Goal: Task Accomplishment & Management: Manage account settings

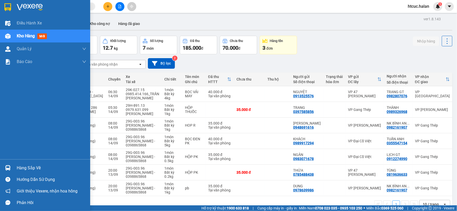
click at [9, 163] on div "Hàng sắp về" at bounding box center [45, 168] width 90 height 12
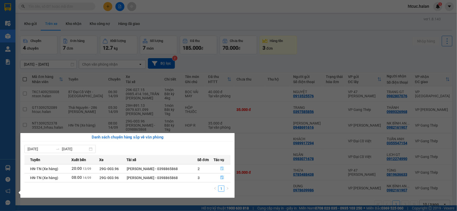
click at [221, 169] on icon "file-done" at bounding box center [222, 169] width 4 height 4
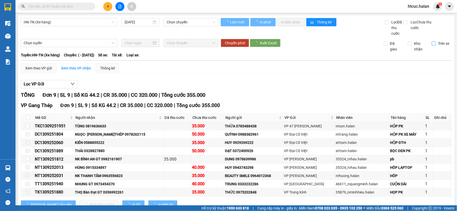
type input "13/09/2025"
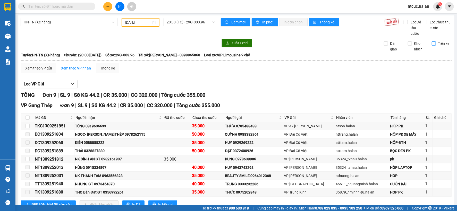
click at [432, 42] on input "Trên xe" at bounding box center [434, 43] width 4 height 4
checkbox input "true"
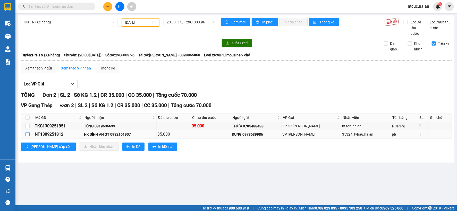
click at [26, 135] on input "checkbox" at bounding box center [27, 134] width 4 height 4
checkbox input "true"
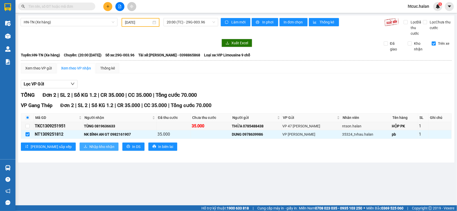
click at [89, 148] on span "Nhập kho nhận" at bounding box center [101, 147] width 25 height 6
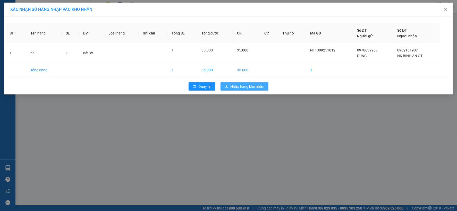
click at [249, 86] on span "Nhập hàng kho nhận" at bounding box center [247, 87] width 34 height 6
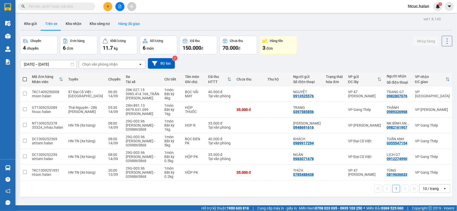
click at [130, 22] on button "Hàng đã giao" at bounding box center [129, 24] width 30 height 12
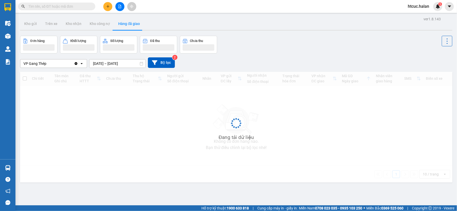
click at [95, 63] on input "12/09/2025 – 14/09/2025" at bounding box center [117, 63] width 56 height 8
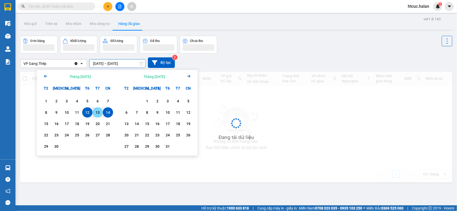
click at [99, 112] on div "13" at bounding box center [97, 112] width 7 height 6
type input "13/09/2025 – 13/09/2025"
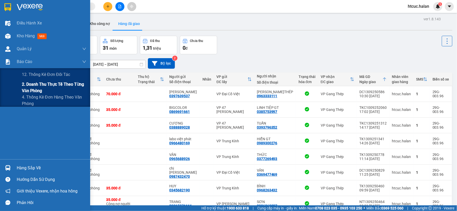
click at [20, 89] on div "2. Doanh thu thực tế theo từng văn phòng" at bounding box center [45, 87] width 90 height 13
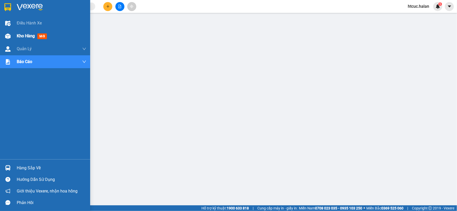
click at [9, 32] on div at bounding box center [7, 36] width 9 height 9
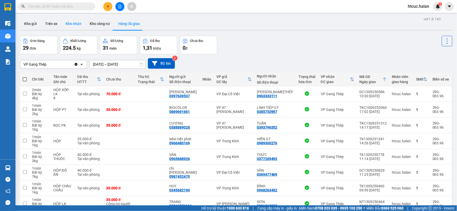
click at [76, 24] on button "Kho nhận" at bounding box center [74, 24] width 24 height 12
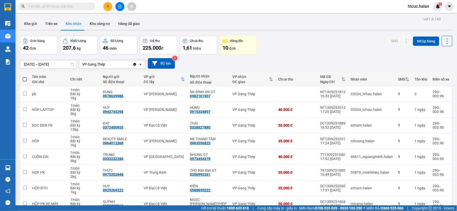
click at [58, 5] on input "text" at bounding box center [58, 7] width 61 height 6
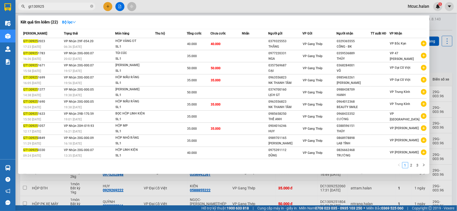
type input "gt130925"
drag, startPoint x: 64, startPoint y: 184, endPoint x: 45, endPoint y: 182, distance: 18.9
click at [63, 184] on div at bounding box center [228, 105] width 457 height 211
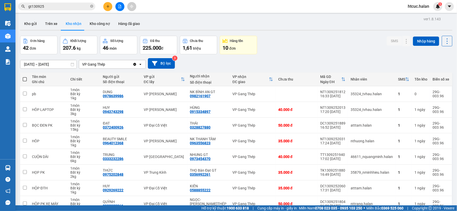
click at [74, 2] on div "Kết quả tìm kiếm ( 22 ) Bộ lọc Mã ĐH Trạng thái Món hàng Thu hộ Tổng cước Chưa …" at bounding box center [50, 6] width 100 height 9
click at [68, 6] on input "gt130925" at bounding box center [58, 7] width 61 height 6
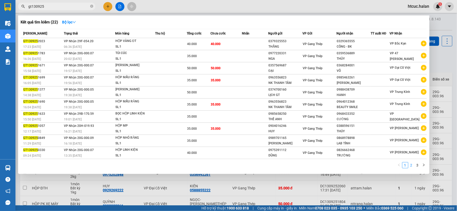
click at [410, 166] on link "2" at bounding box center [411, 165] width 6 height 6
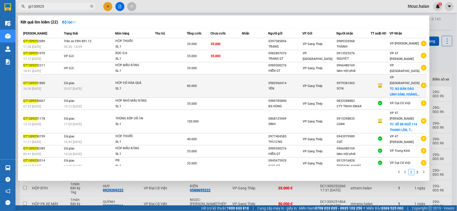
click at [228, 87] on td at bounding box center [225, 85] width 31 height 23
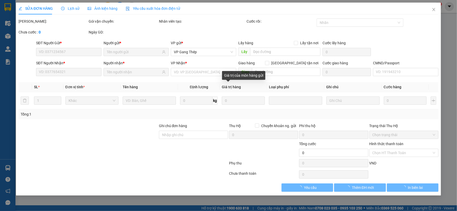
type input "0982960414"
type input "0979381065"
checkbox input "true"
type input "N3 BÁN ĐẢO LINH ĐÀM, HOÀNG LIỆT, HOÀNG MAI, HÀ NỘI"
type input "80.000"
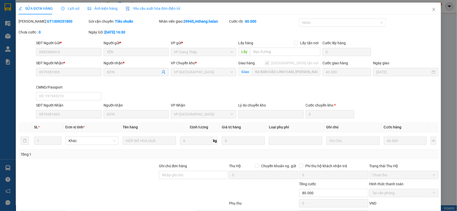
click at [74, 9] on span "Lịch sử" at bounding box center [70, 8] width 18 height 4
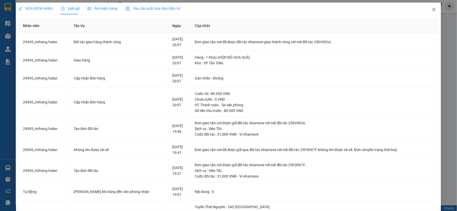
click at [432, 8] on span "Close" at bounding box center [433, 10] width 14 height 14
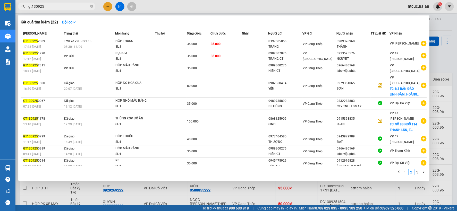
click at [59, 7] on input "gt130925" at bounding box center [58, 7] width 61 height 6
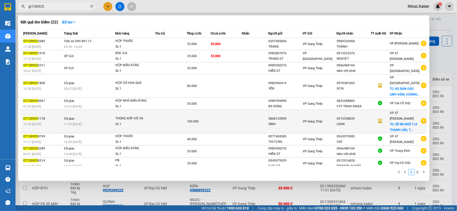
click at [249, 125] on td at bounding box center [255, 121] width 26 height 23
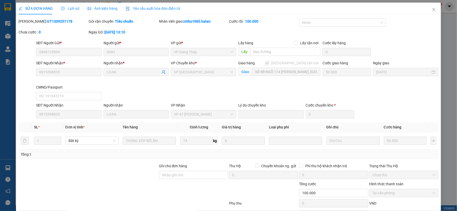
type input "0868125909"
type input "0915398835"
checkbox input "true"
type input "SỐ 8B NGÕ 114 THANH LÂN, THANH TRÌ, HOÀNG MAI, HÀ NỘI"
type input "100.000"
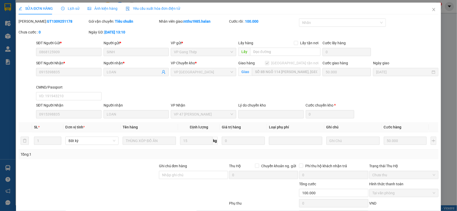
click at [71, 8] on span "Lịch sử" at bounding box center [70, 8] width 18 height 4
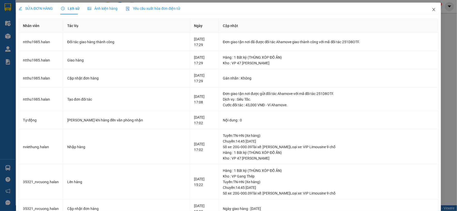
click at [429, 6] on span "Close" at bounding box center [433, 10] width 14 height 14
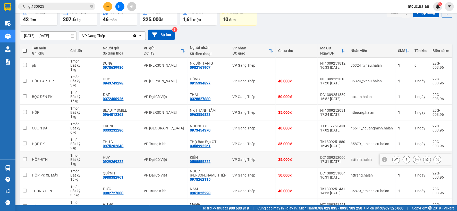
scroll to position [57, 0]
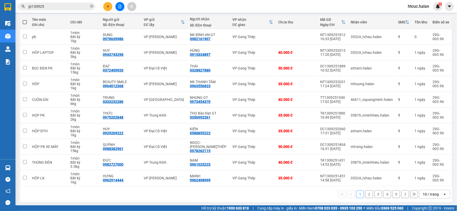
click at [73, 6] on input "gt130925" at bounding box center [58, 7] width 61 height 6
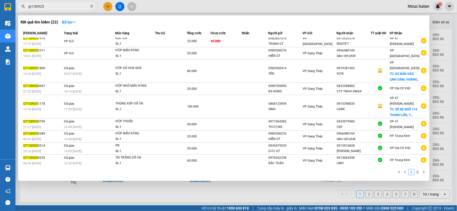
scroll to position [16, 0]
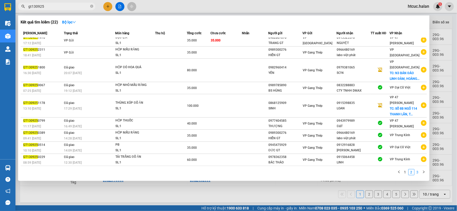
click at [420, 172] on link "3" at bounding box center [418, 172] width 6 height 6
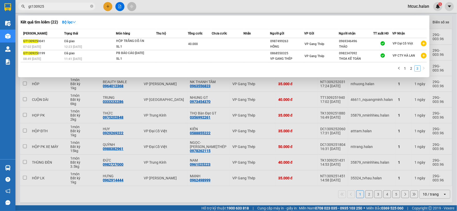
scroll to position [0, 0]
click at [409, 71] on link "2" at bounding box center [411, 69] width 6 height 6
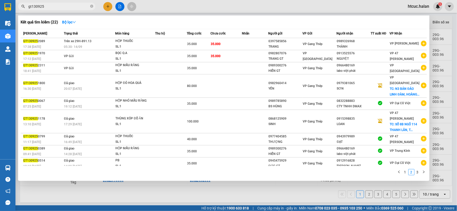
click at [195, 195] on div at bounding box center [228, 105] width 457 height 211
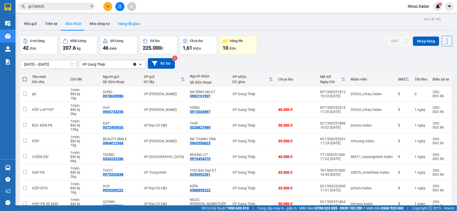
click at [129, 22] on button "Hàng đã giao" at bounding box center [129, 24] width 30 height 12
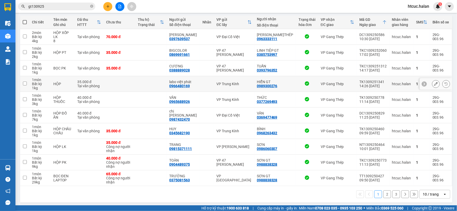
scroll to position [59, 0]
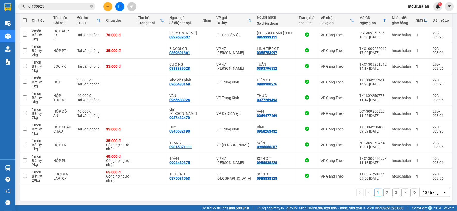
click at [386, 191] on button "2" at bounding box center [387, 193] width 8 height 8
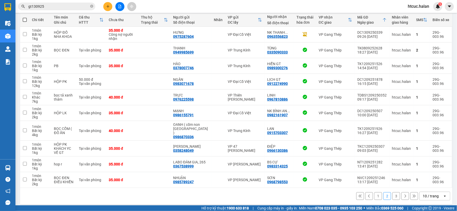
click at [392, 193] on button "3" at bounding box center [396, 196] width 8 height 8
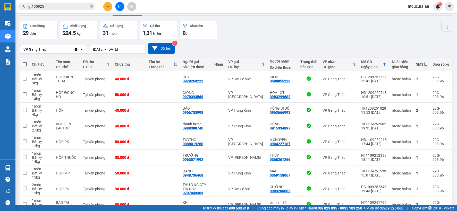
scroll to position [0, 0]
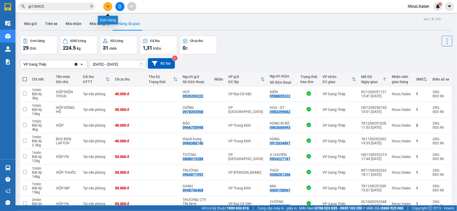
click at [107, 4] on button at bounding box center [107, 6] width 9 height 9
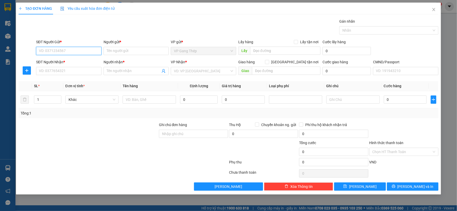
drag, startPoint x: 84, startPoint y: 52, endPoint x: 88, endPoint y: 49, distance: 4.6
click at [84, 52] on input "SĐT Người Gửi *" at bounding box center [68, 51] width 65 height 8
type input "0975485655"
click at [62, 62] on div "0975485655 - THANH" at bounding box center [68, 61] width 59 height 6
type input "THANH"
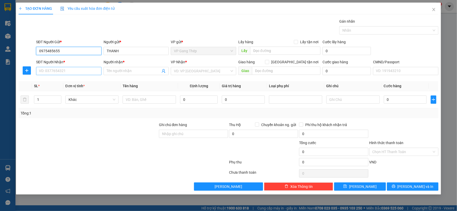
type input "0975485655"
click at [68, 72] on input "SĐT Người Nhận *" at bounding box center [68, 71] width 65 height 8
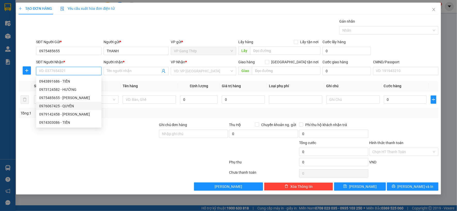
click at [67, 106] on div "0976067425 - QUYÊN" at bounding box center [68, 106] width 59 height 6
type input "0976067425"
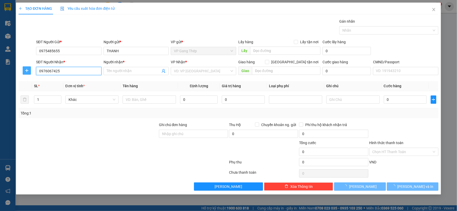
type input "QUYÊN"
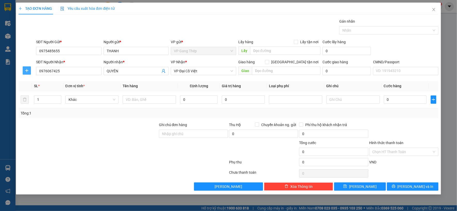
click at [27, 70] on icon "plus" at bounding box center [27, 70] width 4 height 4
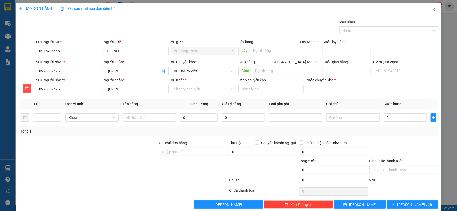
click at [194, 70] on span "VP Đại Cồ Việt" at bounding box center [203, 71] width 59 height 8
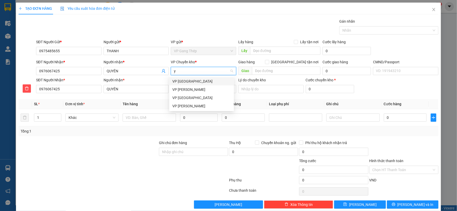
type input "yê"
click at [185, 82] on div "VP [GEOGRAPHIC_DATA]" at bounding box center [201, 82] width 58 height 6
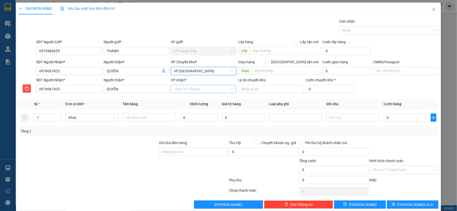
click at [184, 91] on input "VP nhận *" at bounding box center [202, 89] width 56 height 8
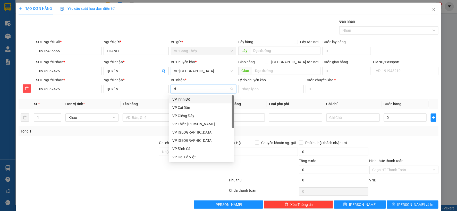
type input "d"
type input "đa"
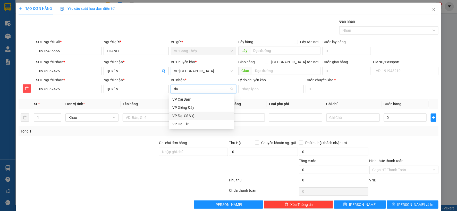
click at [187, 115] on div "VP Đại Cồ Việt" at bounding box center [201, 116] width 58 height 6
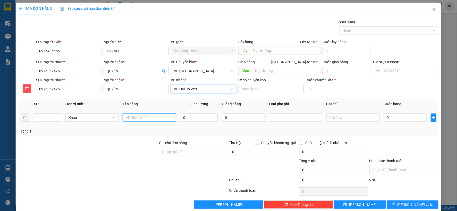
click at [139, 119] on input "text" at bounding box center [149, 118] width 53 height 8
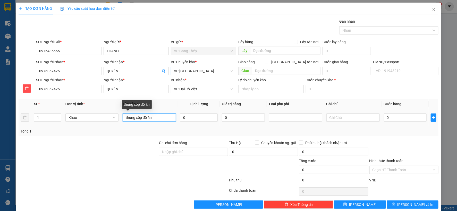
drag, startPoint x: 156, startPoint y: 118, endPoint x: 98, endPoint y: 125, distance: 57.8
click at [99, 125] on tr "1 Khác thùng xốp đồ ăn 0 0 0" at bounding box center [229, 117] width 420 height 17
type input "THÙNG XỐP ĐỒ ĂN"
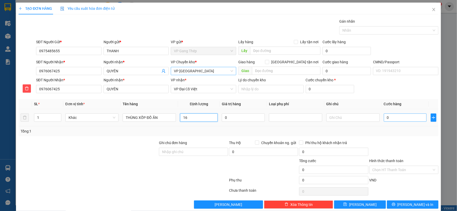
type input "16"
click at [406, 119] on input "0" at bounding box center [405, 118] width 43 height 8
click at [110, 118] on span "Khác" at bounding box center [91, 118] width 47 height 8
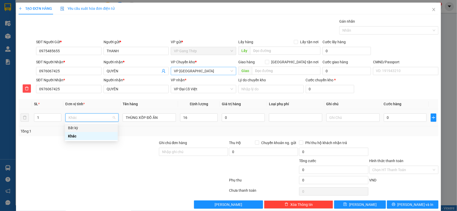
click at [79, 127] on div "Bất kỳ" at bounding box center [91, 128] width 47 height 6
click at [409, 116] on input "0" at bounding box center [405, 118] width 43 height 8
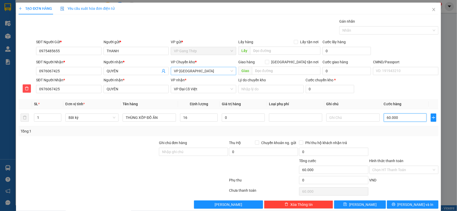
type input "60.000"
click at [411, 205] on span "[PERSON_NAME] và In" at bounding box center [415, 205] width 36 height 6
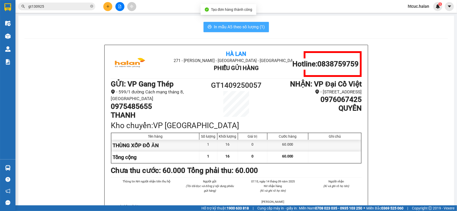
click at [214, 24] on span "In mẫu A5 theo số lượng (1)" at bounding box center [239, 27] width 51 height 6
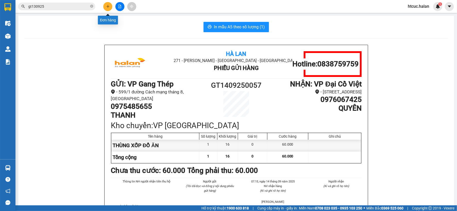
click at [107, 5] on icon "plus" at bounding box center [108, 7] width 4 height 4
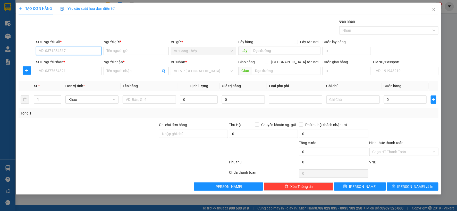
click at [82, 52] on input "SĐT Người Gửi *" at bounding box center [68, 51] width 65 height 8
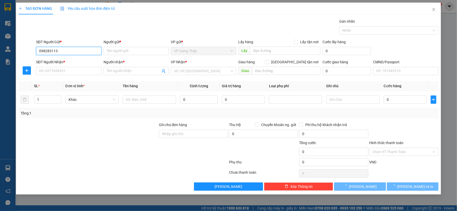
type input "0982831132"
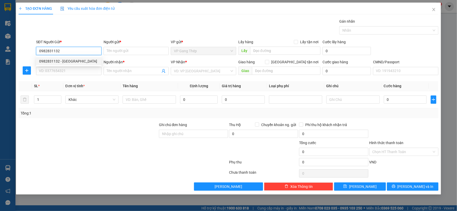
click at [72, 62] on div "0982831132 - HOÀNG ANH" at bounding box center [68, 61] width 59 height 6
type input "[PERSON_NAME]"
type input "0982831132"
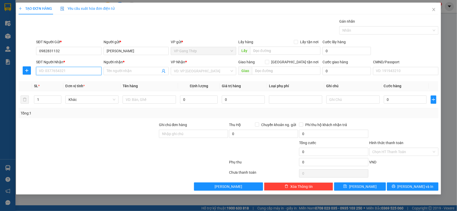
click at [73, 71] on input "SĐT Người Nhận *" at bounding box center [68, 71] width 65 height 8
type input "0366620835"
click at [123, 70] on input "Người nhận *" at bounding box center [134, 71] width 54 height 6
type input "D"
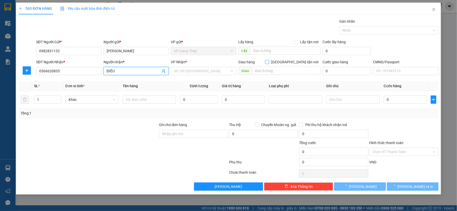
type input "ĐIỀU"
click at [295, 60] on label "[GEOGRAPHIC_DATA] tận nơi" at bounding box center [292, 62] width 55 height 6
click at [269, 60] on input "[GEOGRAPHIC_DATA] tận nơi" at bounding box center [267, 62] width 4 height 4
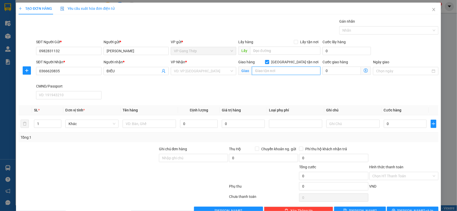
click at [270, 73] on input "text" at bounding box center [286, 71] width 68 height 8
click at [269, 63] on input "[GEOGRAPHIC_DATA] tận nơi" at bounding box center [267, 62] width 4 height 4
checkbox input "false"
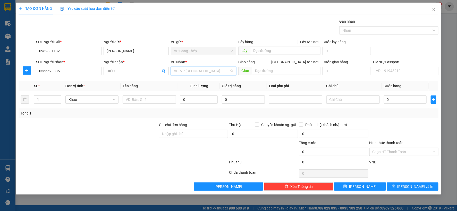
click at [187, 71] on input "search" at bounding box center [202, 71] width 56 height 8
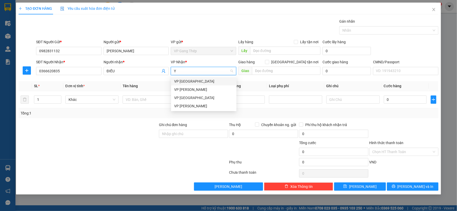
type input "YÊ"
click at [181, 81] on div "VP [GEOGRAPHIC_DATA]" at bounding box center [203, 82] width 59 height 6
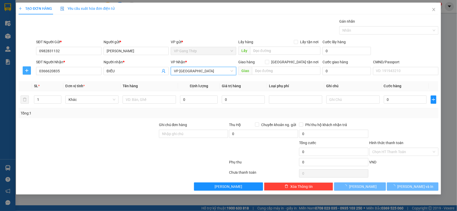
click at [29, 68] on icon "plus" at bounding box center [27, 70] width 4 height 4
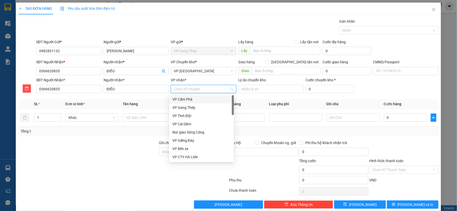
click at [189, 93] on input "VP nhận *" at bounding box center [202, 89] width 56 height 8
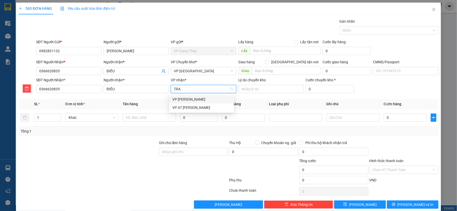
type input "TRAI"
click at [186, 100] on div "VP [PERSON_NAME]" at bounding box center [201, 100] width 58 height 6
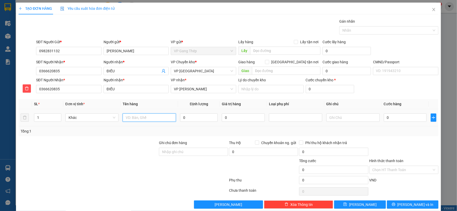
click at [142, 117] on input "text" at bounding box center [149, 118] width 53 height 8
type input "THÙNG HOA QUẢ"
click at [199, 119] on input "0" at bounding box center [199, 118] width 38 height 8
click at [99, 120] on span "Khác" at bounding box center [91, 118] width 47 height 8
type input "30"
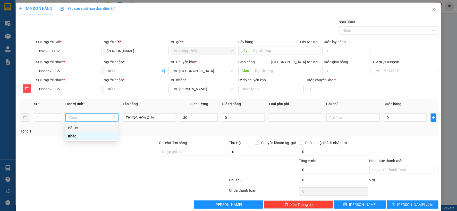
click at [79, 127] on div "Bất kỳ" at bounding box center [91, 128] width 47 height 6
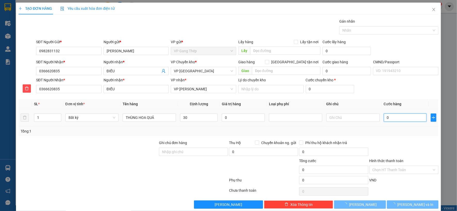
click at [410, 117] on input "0" at bounding box center [405, 118] width 43 height 8
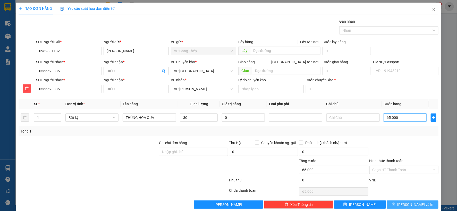
type input "65.000"
click at [402, 205] on button "[PERSON_NAME] và In" at bounding box center [413, 205] width 52 height 8
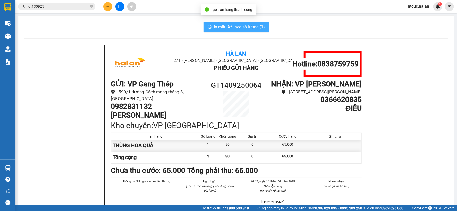
click at [258, 29] on span "In mẫu A5 theo số lượng (1)" at bounding box center [239, 27] width 51 height 6
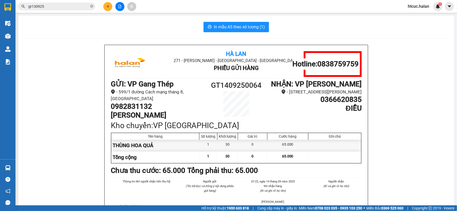
click at [108, 6] on icon "plus" at bounding box center [107, 6] width 3 height 0
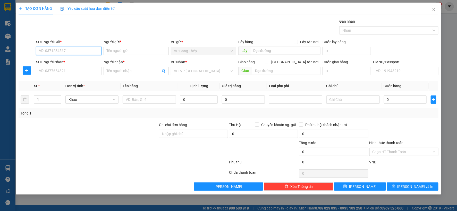
drag, startPoint x: 91, startPoint y: 48, endPoint x: 89, endPoint y: 47, distance: 3.0
click at [89, 48] on input "SĐT Người Gửi *" at bounding box center [68, 51] width 65 height 8
type input "0979374099"
click at [132, 52] on input "Người gửi *" at bounding box center [136, 51] width 65 height 8
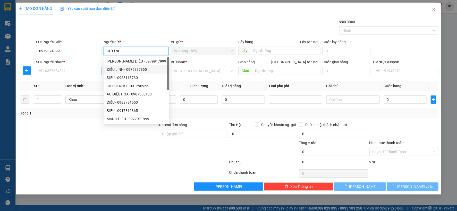
type input "CƯỜNG"
click at [85, 71] on input "SĐT Người Nhận *" at bounding box center [68, 71] width 65 height 8
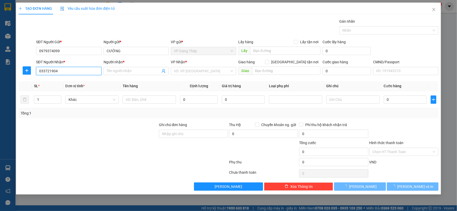
type input "0337219042"
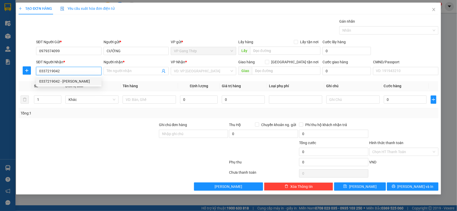
click at [68, 82] on div "0337219042 - KHÁNH" at bounding box center [68, 82] width 59 height 6
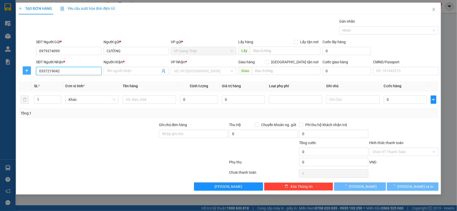
type input "KHÁNH"
type input "0337219042"
click at [24, 68] on button "button" at bounding box center [27, 70] width 8 height 8
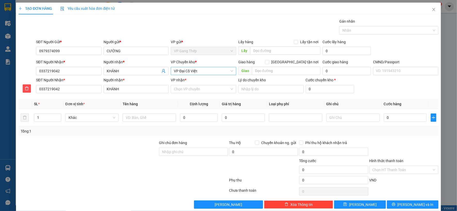
click at [218, 72] on span "VP Đại Cồ Việt" at bounding box center [203, 71] width 59 height 8
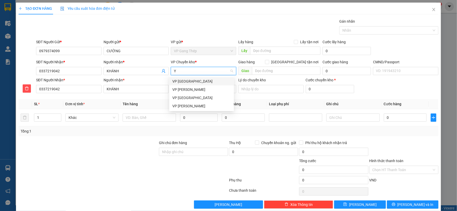
type input "YÊ"
click at [179, 81] on div "VP [GEOGRAPHIC_DATA]" at bounding box center [201, 82] width 58 height 6
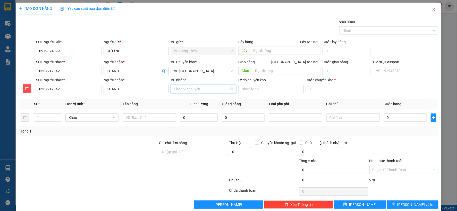
click at [183, 88] on input "VP nhận *" at bounding box center [202, 89] width 56 height 8
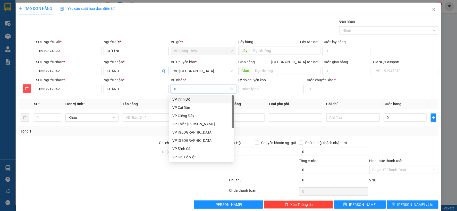
type input "D"
type input "ĐA"
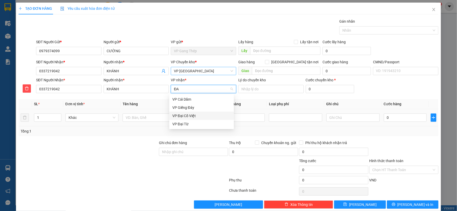
drag, startPoint x: 190, startPoint y: 114, endPoint x: 169, endPoint y: 113, distance: 20.6
click at [190, 114] on div "VP Đại Cồ Việt" at bounding box center [201, 116] width 58 height 6
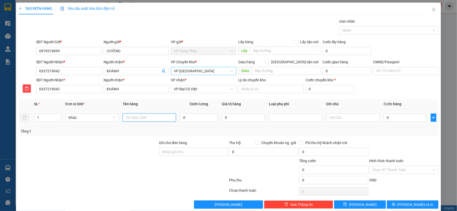
click at [144, 117] on input "text" at bounding box center [149, 118] width 53 height 8
drag, startPoint x: 134, startPoint y: 117, endPoint x: 121, endPoint y: 119, distance: 13.1
click at [121, 119] on td "HỒM TÔN" at bounding box center [149, 117] width 57 height 17
type input "HÒM TÔN"
type input "24"
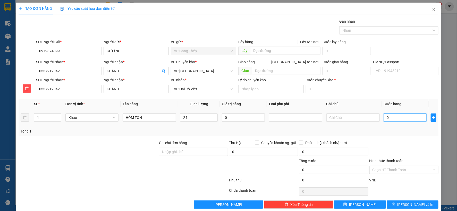
click at [397, 119] on input "0" at bounding box center [405, 118] width 43 height 8
drag, startPoint x: 111, startPoint y: 119, endPoint x: 99, endPoint y: 124, distance: 13.5
click at [111, 119] on span "Khác" at bounding box center [91, 118] width 47 height 8
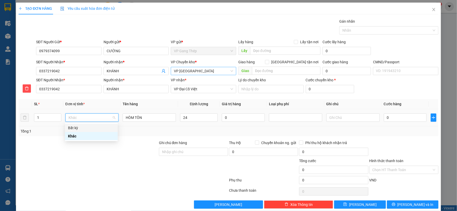
drag, startPoint x: 77, startPoint y: 128, endPoint x: 88, endPoint y: 124, distance: 11.6
click at [76, 128] on div "Bất kỳ" at bounding box center [91, 128] width 47 height 6
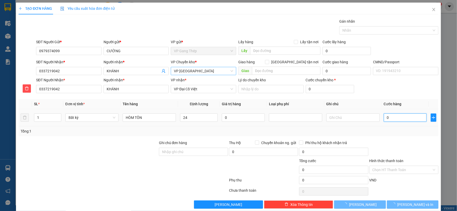
click at [407, 118] on input "0" at bounding box center [405, 118] width 43 height 8
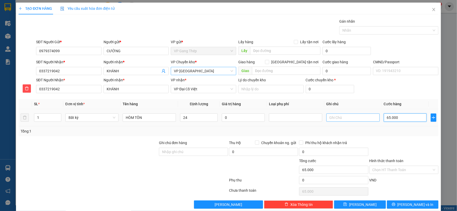
type input "65.000"
click at [417, 167] on input "Hình thức thanh toán" at bounding box center [401, 170] width 59 height 8
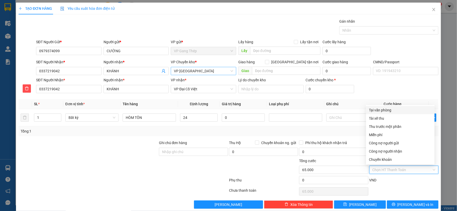
click at [386, 109] on div "Tại văn phòng" at bounding box center [400, 110] width 62 height 6
type input "0"
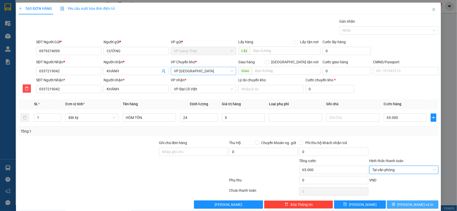
click at [413, 203] on span "[PERSON_NAME] và In" at bounding box center [415, 205] width 36 height 6
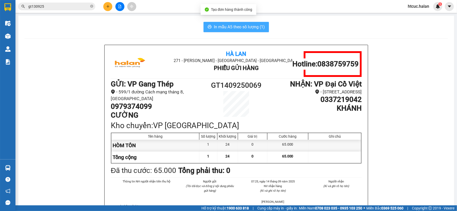
click at [228, 29] on span "In mẫu A5 theo số lượng (1)" at bounding box center [239, 27] width 51 height 6
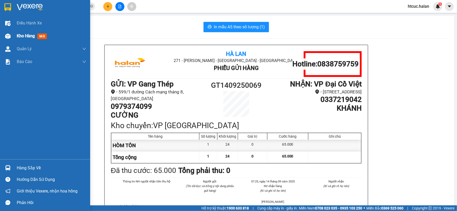
click at [9, 35] on img at bounding box center [7, 35] width 5 height 5
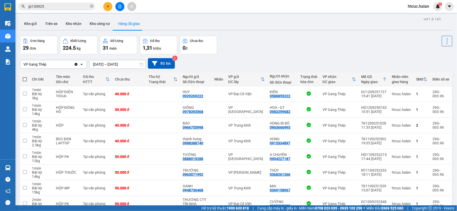
click at [94, 64] on input "13/09/2025 – 13/09/2025" at bounding box center [117, 64] width 56 height 8
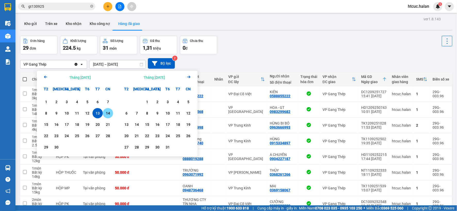
click at [109, 112] on div "14" at bounding box center [107, 113] width 7 height 6
type input "[DATE] – [DATE]"
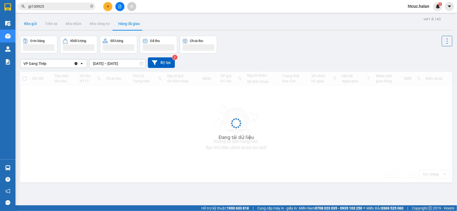
click at [29, 25] on button "Kho gửi" at bounding box center [30, 24] width 21 height 12
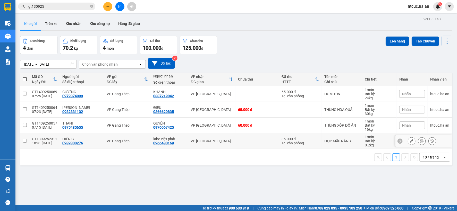
click at [27, 141] on td at bounding box center [24, 141] width 9 height 16
checkbox input "true"
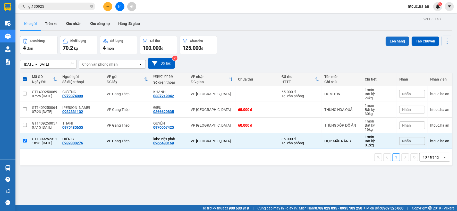
click at [389, 39] on button "Lên hàng" at bounding box center [396, 41] width 23 height 9
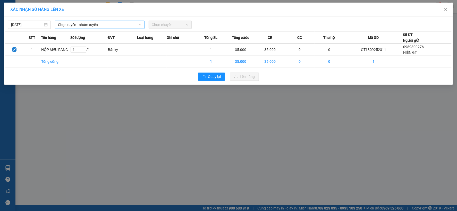
click at [79, 22] on span "Chọn tuyến - nhóm tuyến" at bounding box center [99, 25] width 83 height 8
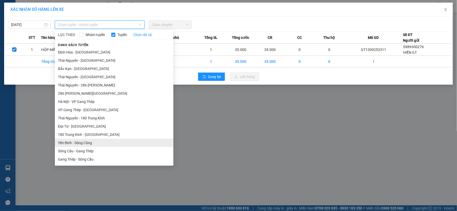
scroll to position [86, 0]
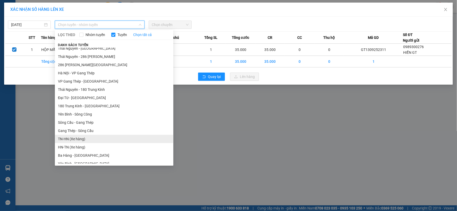
click at [69, 139] on li "TN-HN (Xe hàng)" at bounding box center [114, 139] width 118 height 8
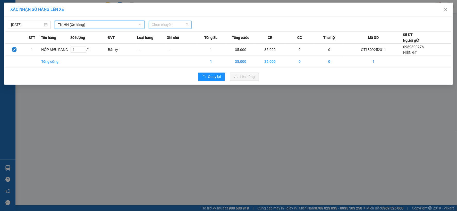
click at [175, 23] on span "Chọn chuyến" at bounding box center [170, 25] width 37 height 8
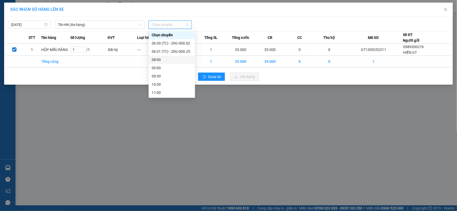
click at [158, 60] on div "08:00" at bounding box center [172, 60] width 40 height 6
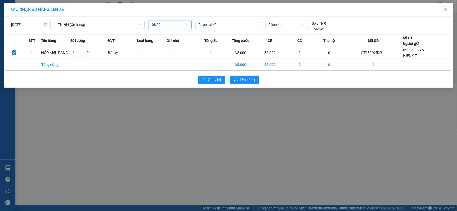
click at [231, 24] on div at bounding box center [228, 25] width 63 height 6
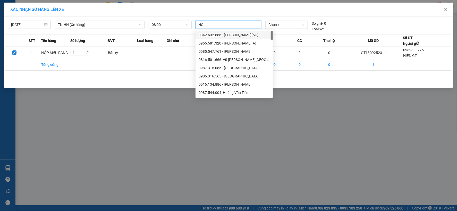
type input "HÒA"
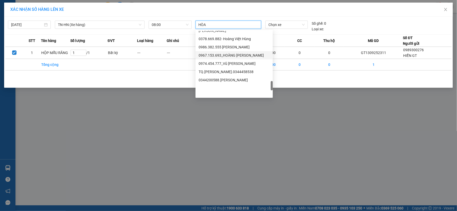
scroll to position [454, 0]
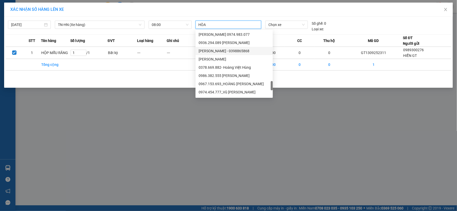
click at [232, 50] on div "[PERSON_NAME] - 0398865868" at bounding box center [234, 51] width 71 height 6
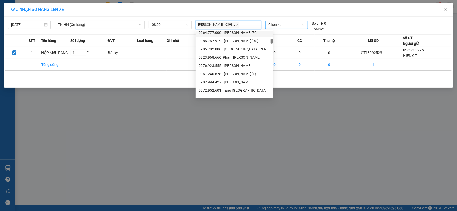
click at [287, 25] on span "Chọn xe" at bounding box center [286, 25] width 36 height 8
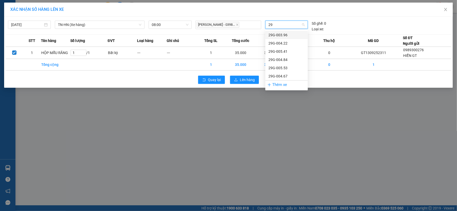
type input "29G"
click at [281, 34] on div "29G-003.96" at bounding box center [286, 35] width 36 height 6
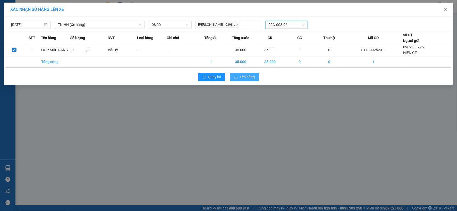
click at [247, 80] on span "Lên hàng" at bounding box center [247, 77] width 15 height 6
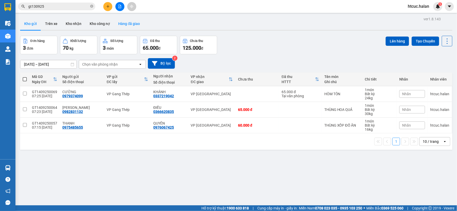
click at [126, 23] on button "Hàng đã giao" at bounding box center [129, 24] width 30 height 12
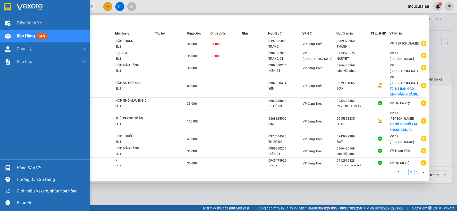
drag, startPoint x: 53, startPoint y: 8, endPoint x: 56, endPoint y: 3, distance: 5.6
click at [2, 21] on section "Kết quả tìm kiếm ( 22 ) Bộ lọc Mã ĐH Trạng thái Món hàng Thu hộ Tổng cước Chưa …" at bounding box center [228, 105] width 457 height 211
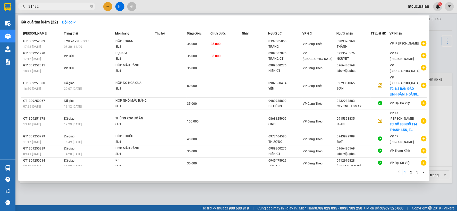
type input "314325"
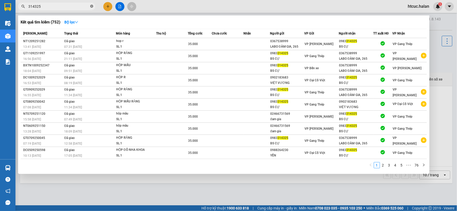
click at [92, 6] on icon "close-circle" at bounding box center [91, 6] width 3 height 3
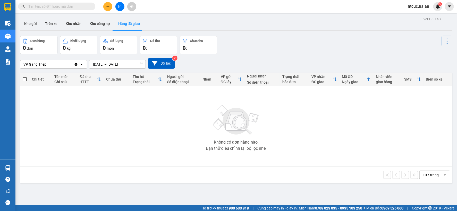
drag, startPoint x: 71, startPoint y: 6, endPoint x: 75, endPoint y: 3, distance: 4.9
click at [75, 3] on span at bounding box center [56, 7] width 77 height 8
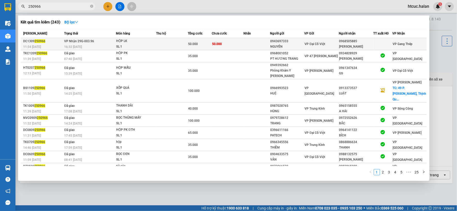
type input "250966"
click at [225, 42] on td "50.000" at bounding box center [228, 44] width 32 height 12
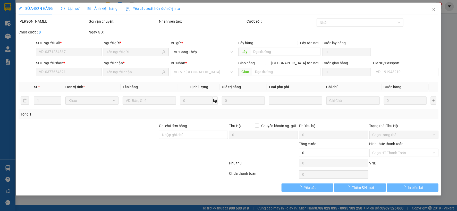
type input "0943697333"
type input "NGUYÊN"
type input "0968505885"
type input "SƠN HẰNG"
type input "50.000"
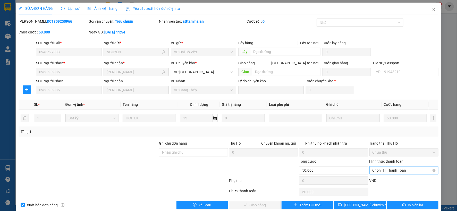
click at [385, 169] on span "Chọn HT Thanh Toán" at bounding box center [403, 171] width 63 height 8
click at [380, 125] on div "Tại văn phòng" at bounding box center [400, 127] width 62 height 6
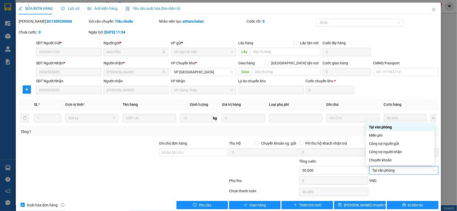
type input "0"
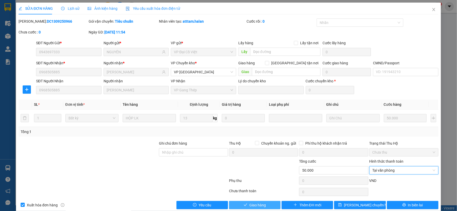
click at [260, 203] on span "Giao hàng" at bounding box center [257, 205] width 16 height 6
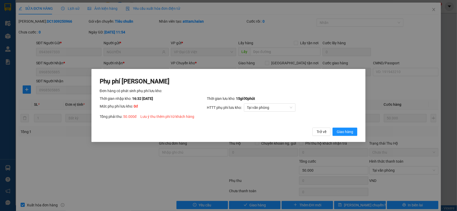
drag, startPoint x: 350, startPoint y: 132, endPoint x: 361, endPoint y: 111, distance: 24.2
click at [350, 132] on span "Giao hàng" at bounding box center [345, 132] width 16 height 6
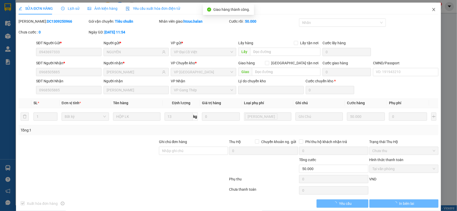
click at [432, 10] on icon "close" at bounding box center [434, 9] width 4 height 4
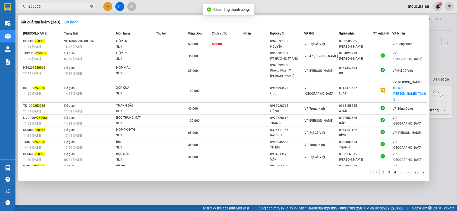
click at [93, 6] on icon "close-circle" at bounding box center [91, 6] width 3 height 3
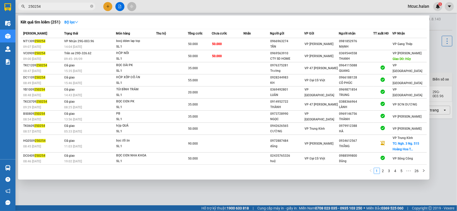
type input "250254"
click at [236, 42] on td "50.000" at bounding box center [228, 44] width 32 height 12
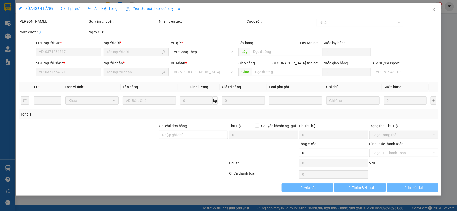
type input "0966963274"
type input "TẤN"
type input "0981852976"
type input "MẠNH"
type input "50.000"
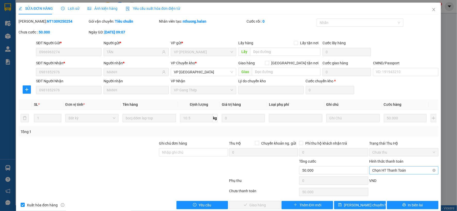
drag, startPoint x: 391, startPoint y: 171, endPoint x: 388, endPoint y: 166, distance: 5.9
click at [391, 171] on span "Chọn HT Thanh Toán" at bounding box center [403, 171] width 63 height 8
click at [385, 127] on div "Tại văn phòng" at bounding box center [400, 127] width 62 height 6
type input "0"
click at [261, 205] on span "Giao hàng" at bounding box center [257, 205] width 16 height 6
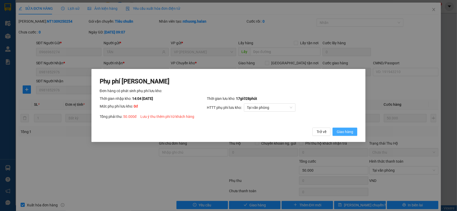
click at [339, 130] on span "Giao hàng" at bounding box center [345, 132] width 16 height 6
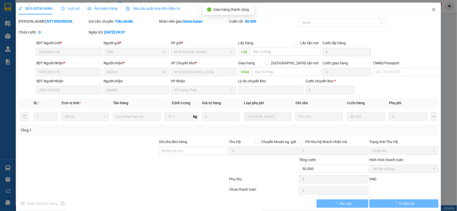
click at [432, 8] on icon "close" at bounding box center [434, 9] width 4 height 4
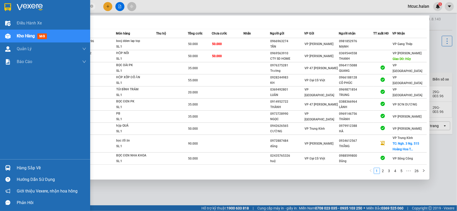
drag, startPoint x: 45, startPoint y: 7, endPoint x: 112, endPoint y: 2, distance: 66.9
click at [15, 15] on section "Kết quả tìm kiếm ( 251 ) Bộ lọc Mã ĐH Trạng thái Món hàng Thu hộ Tổng cước Chưa…" at bounding box center [228, 105] width 457 height 211
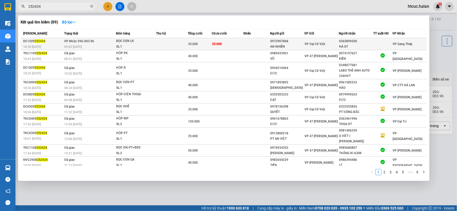
type input "252434"
click at [239, 43] on td "35.000" at bounding box center [228, 44] width 32 height 12
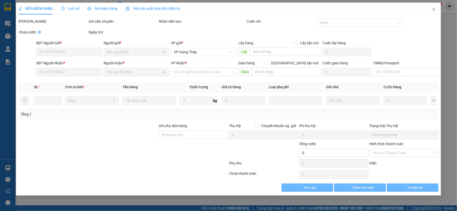
type input "0972907868"
type input "AN NHIÊN"
type input "0365899200"
type input "HÀ GT"
type input "35.000"
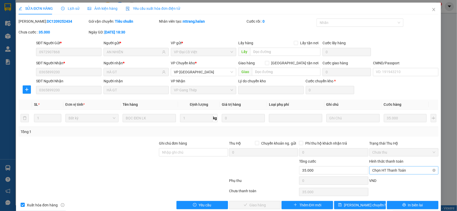
click at [391, 169] on span "Chọn HT Thanh Toán" at bounding box center [403, 171] width 63 height 8
click at [384, 127] on div "Tại văn phòng" at bounding box center [400, 127] width 62 height 6
type input "0"
drag, startPoint x: 263, startPoint y: 205, endPoint x: 279, endPoint y: 192, distance: 20.5
click at [263, 205] on button "Giao hàng" at bounding box center [255, 205] width 52 height 8
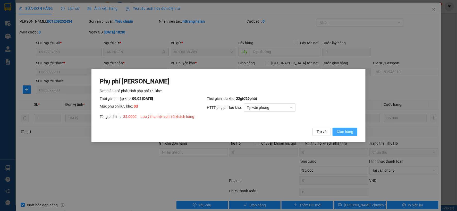
drag, startPoint x: 354, startPoint y: 135, endPoint x: 362, endPoint y: 102, distance: 33.9
click at [354, 133] on button "Giao hàng" at bounding box center [344, 132] width 25 height 8
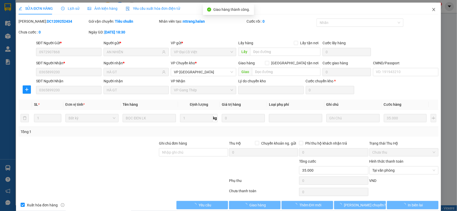
click at [432, 9] on icon "close" at bounding box center [434, 9] width 4 height 4
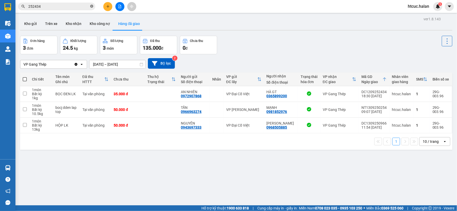
click at [91, 5] on icon "close-circle" at bounding box center [91, 6] width 3 height 3
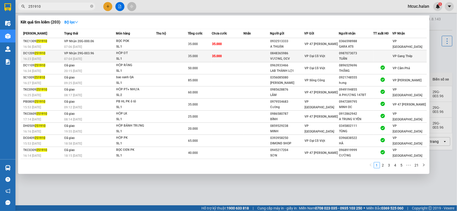
type input "251910"
click at [245, 53] on td at bounding box center [256, 56] width 27 height 12
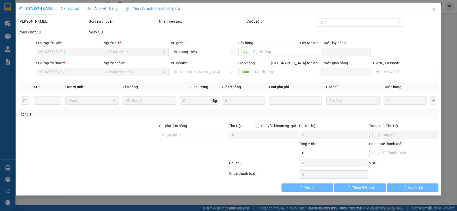
type input "0848365986"
type input "VƯƠNG, ĐCV"
type input "0987073073"
type input "TUẤN"
type input "35.000"
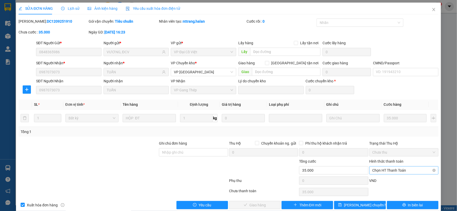
click at [396, 168] on span "Chọn HT Thanh Toán" at bounding box center [403, 171] width 63 height 8
click at [385, 127] on div "Tại văn phòng" at bounding box center [400, 127] width 62 height 6
type input "0"
click at [268, 204] on button "Giao hàng" at bounding box center [255, 205] width 52 height 8
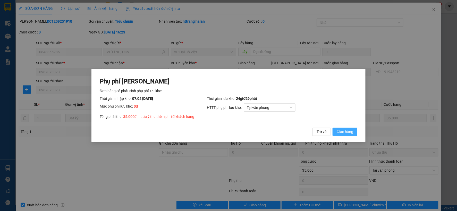
click at [349, 132] on span "Giao hàng" at bounding box center [345, 132] width 16 height 6
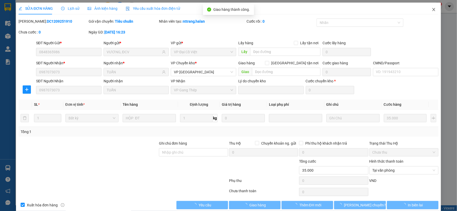
click at [432, 10] on icon "close" at bounding box center [434, 9] width 4 height 4
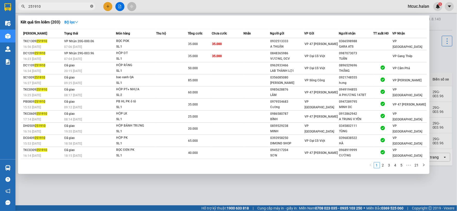
click at [91, 6] on icon "close-circle" at bounding box center [91, 6] width 3 height 3
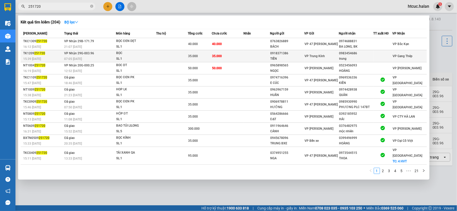
type input "251720"
click at [248, 53] on td at bounding box center [256, 56] width 27 height 12
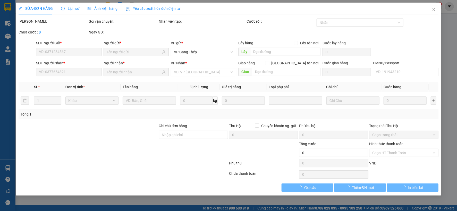
type input "0918371386"
type input "TIẾN"
type input "0983454686"
type input "trung"
type input "35.000"
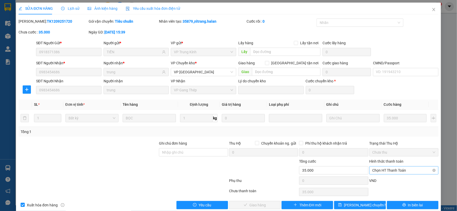
click at [392, 168] on span "Chọn HT Thanh Toán" at bounding box center [403, 171] width 63 height 8
drag, startPoint x: 383, startPoint y: 126, endPoint x: 379, endPoint y: 129, distance: 4.9
click at [383, 126] on div "Tại văn phòng" at bounding box center [400, 127] width 62 height 6
type input "0"
click at [265, 205] on button "Giao hàng" at bounding box center [255, 205] width 52 height 8
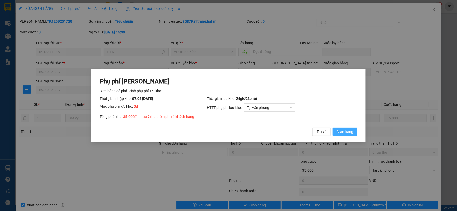
click at [348, 130] on span "Giao hàng" at bounding box center [345, 132] width 16 height 6
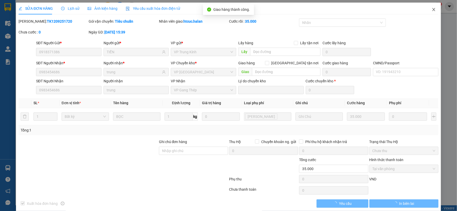
click at [432, 9] on icon "close" at bounding box center [433, 9] width 3 height 3
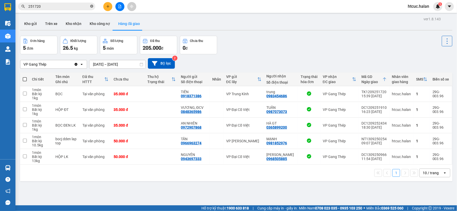
click at [92, 5] on icon "close-circle" at bounding box center [91, 6] width 3 height 3
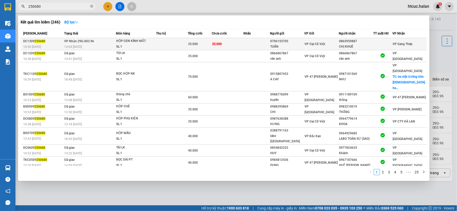
type input "250680"
click at [240, 41] on td "35.000" at bounding box center [228, 44] width 32 height 12
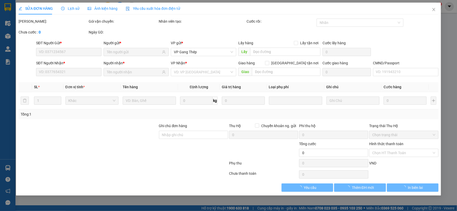
type input "0796155705"
type input "TUẤN"
type input "0865959887"
type input "CHỊ KHUÊ"
type input "35.000"
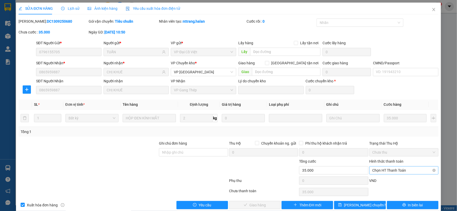
click at [397, 169] on span "Chọn HT Thanh Toán" at bounding box center [403, 171] width 63 height 8
click at [386, 126] on div "Tại văn phòng" at bounding box center [400, 127] width 62 height 6
type input "0"
click at [269, 202] on button "Giao hàng" at bounding box center [255, 205] width 52 height 8
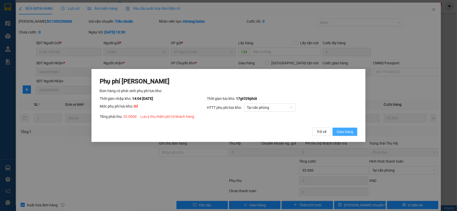
click at [344, 131] on span "Giao hàng" at bounding box center [345, 132] width 16 height 6
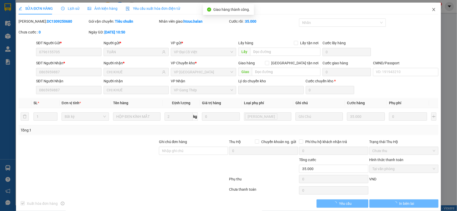
click at [432, 9] on icon "close" at bounding box center [433, 9] width 3 height 3
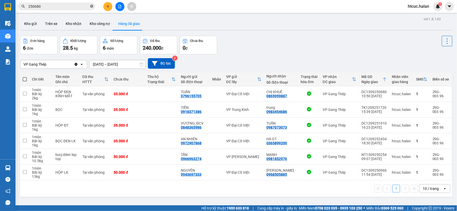
click at [91, 6] on icon "close-circle" at bounding box center [91, 6] width 3 height 3
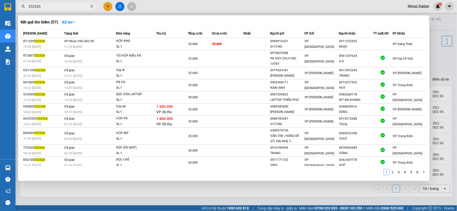
type input "252526"
click at [235, 42] on td "35.000" at bounding box center [228, 44] width 32 height 12
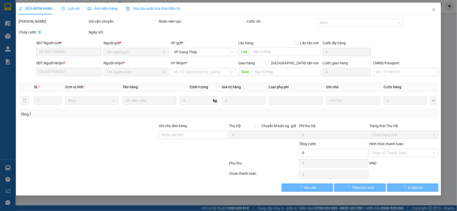
type input "0989915431"
type input "DƯƠNG"
type input "0911223365"
type input "NGỌC"
type input "35.000"
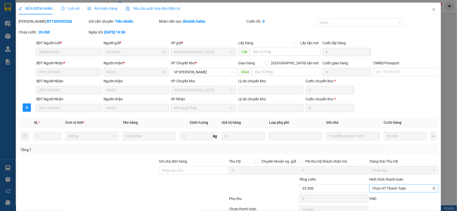
scroll to position [26, 0]
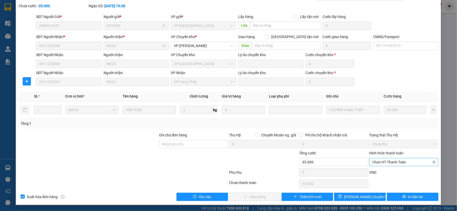
click at [395, 161] on span "Chọn HT Thanh Toán" at bounding box center [403, 162] width 63 height 8
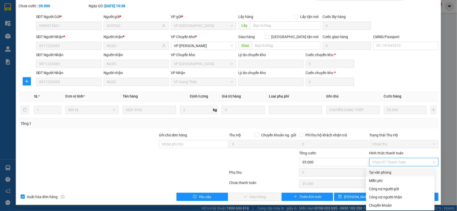
click at [381, 173] on div "Tại văn phòng" at bounding box center [400, 173] width 62 height 6
type input "0"
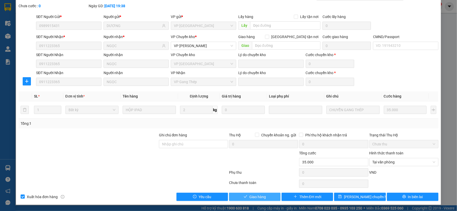
click at [263, 199] on button "Giao hàng" at bounding box center [255, 197] width 52 height 8
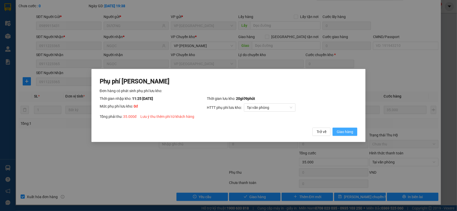
click at [350, 132] on span "Giao hàng" at bounding box center [345, 132] width 16 height 6
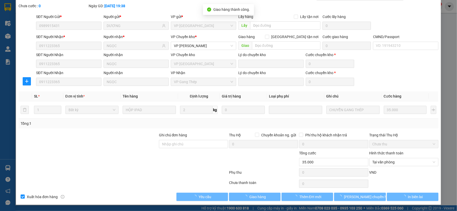
scroll to position [0, 0]
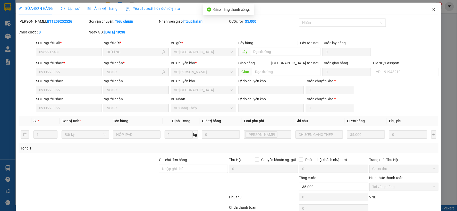
click at [433, 10] on span "Close" at bounding box center [433, 10] width 14 height 14
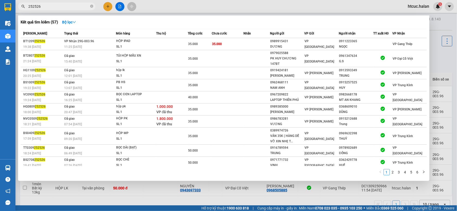
drag, startPoint x: 52, startPoint y: 7, endPoint x: 31, endPoint y: 14, distance: 21.5
click at [31, 11] on div "Kết quả tìm kiếm ( 57 ) Bộ lọc Mã ĐH Trạng thái Món hàng Thu hộ Tổng cước Chưa …" at bounding box center [50, 6] width 100 height 9
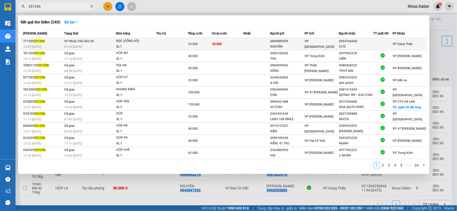
type input "251296"
click at [161, 40] on td at bounding box center [172, 44] width 32 height 12
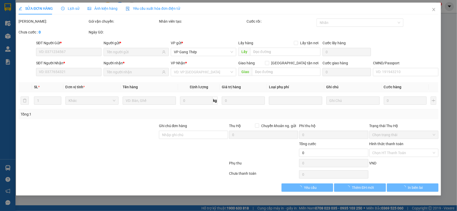
type input "0889889299"
type input "NGUYÊN"
type input "0964766668"
type input "ĐỨC"
type input "35.000"
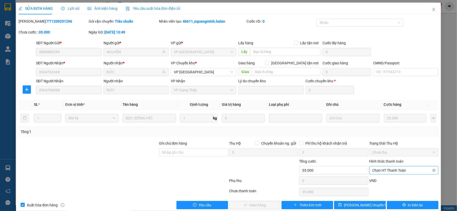
click at [402, 169] on span "Chọn HT Thanh Toán" at bounding box center [403, 171] width 63 height 8
click at [388, 125] on div "Tại văn phòng" at bounding box center [400, 127] width 62 height 6
type input "0"
drag, startPoint x: 270, startPoint y: 205, endPoint x: 274, endPoint y: 195, distance: 10.6
click at [269, 205] on button "Giao hàng" at bounding box center [255, 205] width 52 height 8
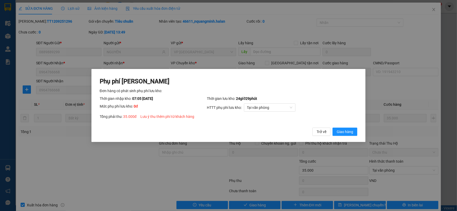
drag, startPoint x: 351, startPoint y: 131, endPoint x: 357, endPoint y: 122, distance: 10.7
click at [351, 131] on span "Giao hàng" at bounding box center [345, 132] width 16 height 6
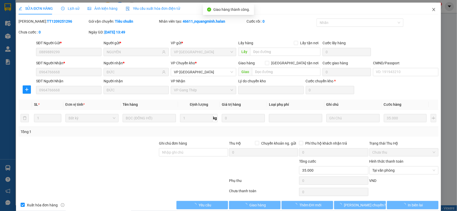
click at [432, 10] on icon "close" at bounding box center [433, 9] width 3 height 3
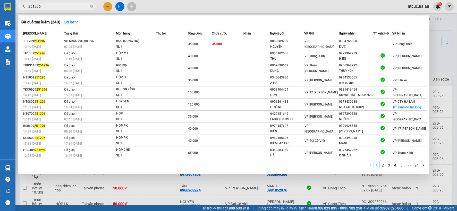
drag, startPoint x: 43, startPoint y: 5, endPoint x: 32, endPoint y: 7, distance: 11.1
click at [32, 7] on input "251296" at bounding box center [58, 7] width 61 height 6
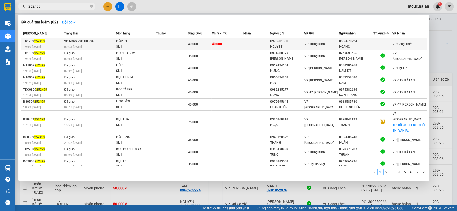
type input "252499"
click at [217, 43] on span "40.000" at bounding box center [217, 44] width 10 height 4
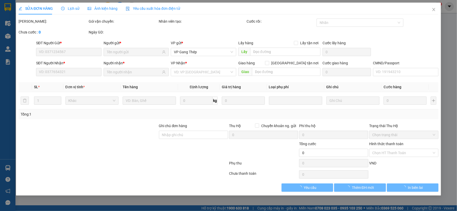
type input "0979601390"
type input "NGUYỆT"
type input "0866670224"
type input "HOÀNG"
type input "40.000"
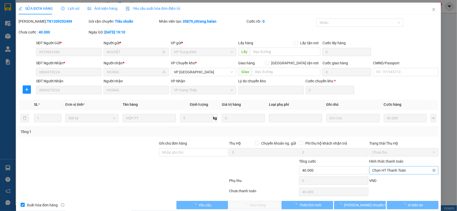
click at [387, 168] on span "Chọn HT Thanh Toán" at bounding box center [403, 171] width 63 height 8
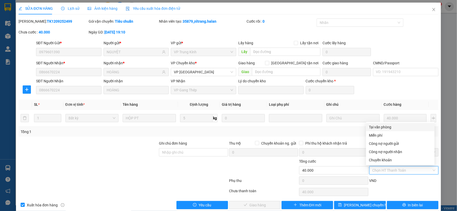
drag, startPoint x: 386, startPoint y: 126, endPoint x: 301, endPoint y: 178, distance: 100.3
click at [386, 126] on div "Tại văn phòng" at bounding box center [400, 127] width 62 height 6
type input "0"
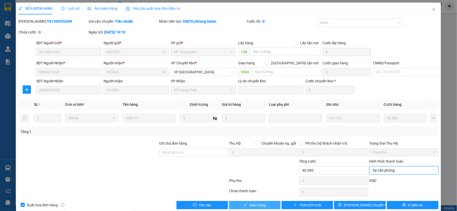
click at [249, 204] on span "Giao hàng" at bounding box center [257, 205] width 16 height 6
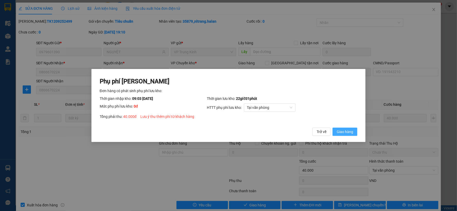
click at [350, 133] on span "Giao hàng" at bounding box center [345, 132] width 16 height 6
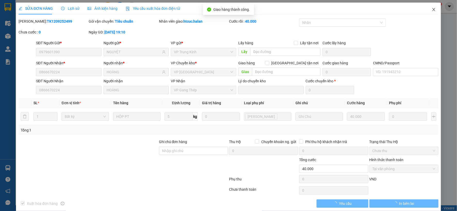
click at [432, 8] on icon "close" at bounding box center [434, 9] width 4 height 4
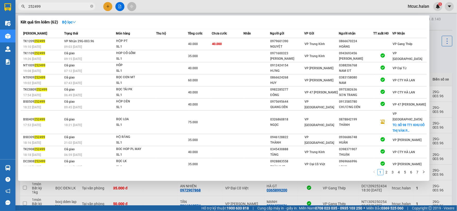
drag, startPoint x: 45, startPoint y: 7, endPoint x: 32, endPoint y: 8, distance: 13.2
click at [32, 8] on input "252499" at bounding box center [58, 7] width 61 height 6
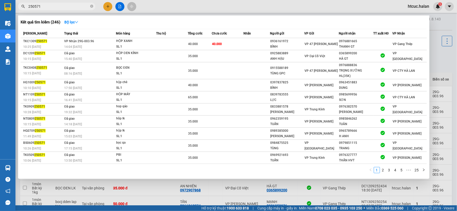
type input "250571"
click at [234, 41] on td "40.000" at bounding box center [228, 44] width 32 height 12
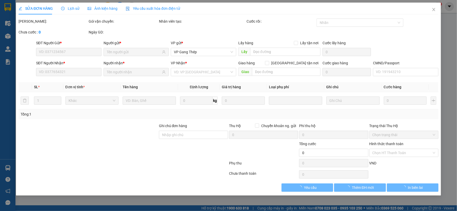
type input "0936161972"
type input "BÌNH"
type input "0976881665"
type input "THANH GT"
type input "40.000"
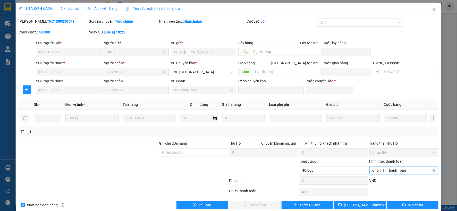
click at [393, 170] on span "Chọn HT Thanh Toán" at bounding box center [403, 171] width 63 height 8
click at [385, 127] on div "Tại văn phòng" at bounding box center [400, 127] width 62 height 6
type input "0"
click at [250, 203] on span "Giao hàng" at bounding box center [257, 205] width 16 height 6
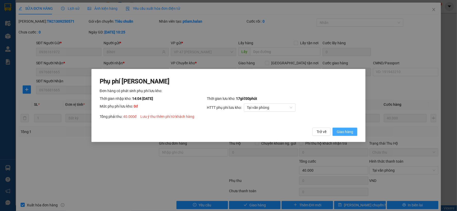
click at [346, 130] on span "Giao hàng" at bounding box center [345, 132] width 16 height 6
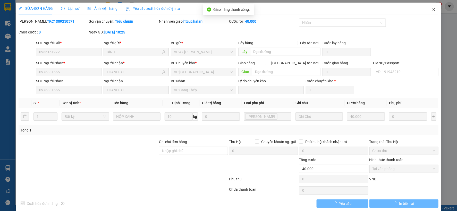
click at [432, 9] on icon "close" at bounding box center [433, 9] width 3 height 3
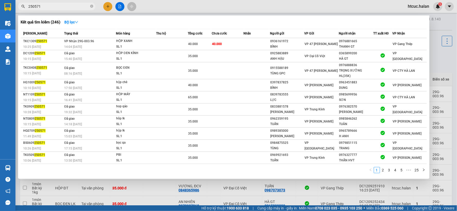
drag, startPoint x: 45, startPoint y: 5, endPoint x: 34, endPoint y: 6, distance: 10.4
click at [34, 6] on input "250571" at bounding box center [58, 7] width 61 height 6
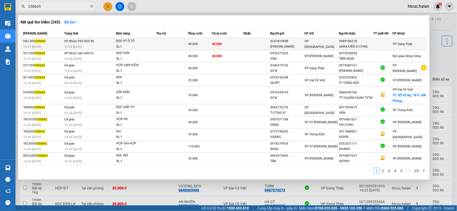
type input "250665"
click at [248, 43] on td at bounding box center [256, 44] width 27 height 12
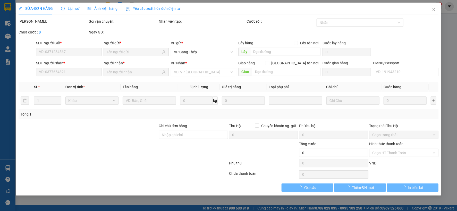
type input "0347819998"
type input "[PERSON_NAME]"
type input "0989186218"
type input "GARA KIÊN CƯỜNG"
type input "40.000"
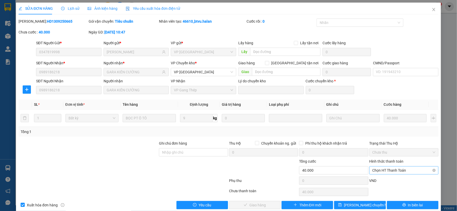
click at [392, 169] on span "Chọn HT Thanh Toán" at bounding box center [403, 171] width 63 height 8
click at [380, 127] on div "Tại văn phòng" at bounding box center [400, 127] width 62 height 6
type input "0"
click at [261, 202] on span "Giao hàng" at bounding box center [257, 205] width 16 height 6
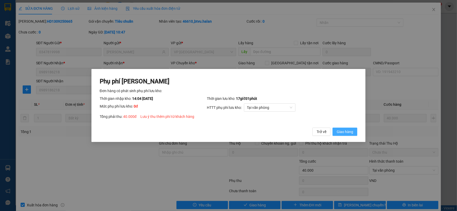
drag, startPoint x: 351, startPoint y: 131, endPoint x: 420, endPoint y: 57, distance: 101.7
click at [352, 131] on span "Giao hàng" at bounding box center [345, 132] width 16 height 6
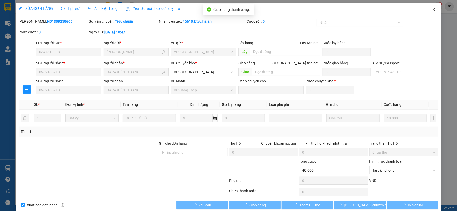
click at [432, 10] on icon "close" at bounding box center [434, 9] width 4 height 4
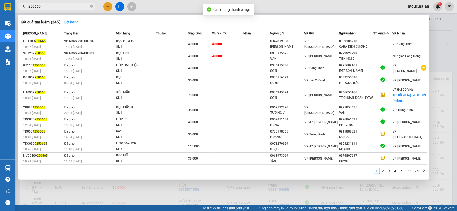
click at [61, 5] on input "250665" at bounding box center [58, 7] width 61 height 6
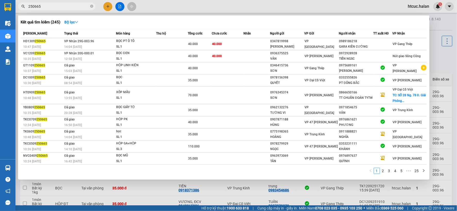
drag, startPoint x: 61, startPoint y: 5, endPoint x: 34, endPoint y: 4, distance: 27.1
click at [34, 4] on input "250665" at bounding box center [58, 7] width 61 height 6
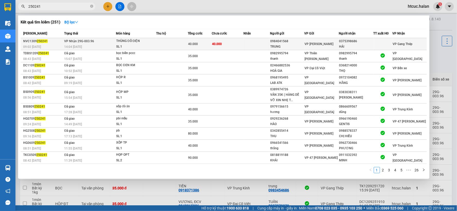
type input "250241"
click at [240, 45] on td "40.000" at bounding box center [228, 44] width 32 height 12
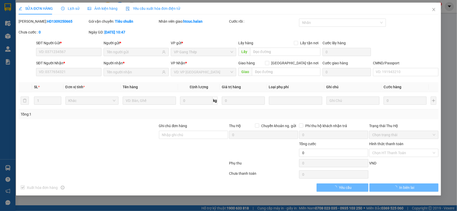
type input "0984041568"
type input "TRUNG"
type input "0375398686"
type input "HẢI"
type input "40.000"
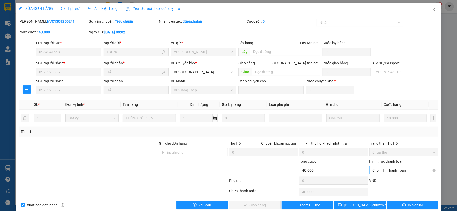
click at [397, 169] on span "Chọn HT Thanh Toán" at bounding box center [403, 171] width 63 height 8
click at [389, 126] on div "Tại văn phòng" at bounding box center [400, 127] width 62 height 6
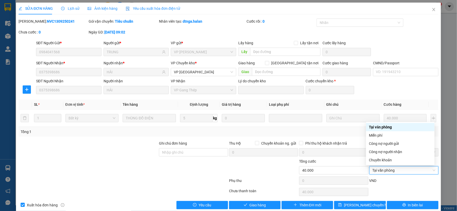
type input "0"
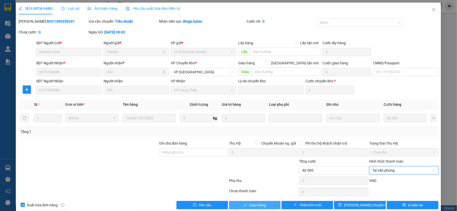
click at [261, 203] on span "Giao hàng" at bounding box center [257, 205] width 16 height 6
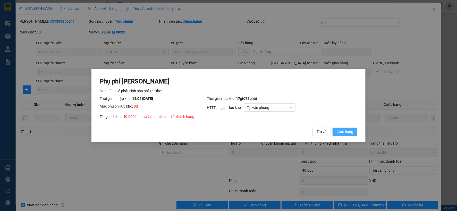
click at [346, 133] on span "Giao hàng" at bounding box center [345, 132] width 16 height 6
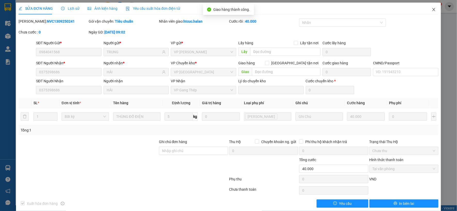
click at [432, 8] on icon "close" at bounding box center [434, 9] width 4 height 4
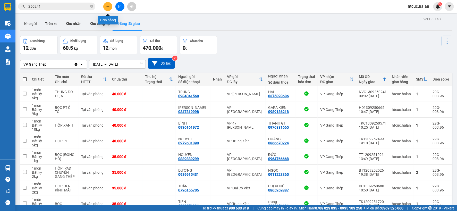
click at [107, 7] on icon "plus" at bounding box center [108, 7] width 4 height 4
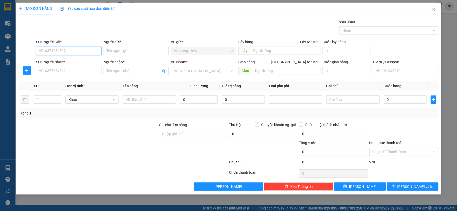
click at [88, 50] on input "SĐT Người Gửi *" at bounding box center [68, 51] width 65 height 8
type input "0988955955"
click at [67, 61] on div "0988955955 - anh thắng" at bounding box center [68, 61] width 59 height 6
type input "anh thắng"
type input "0988955955"
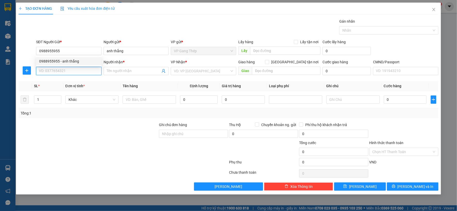
click at [72, 70] on input "SĐT Người Nhận *" at bounding box center [68, 71] width 65 height 8
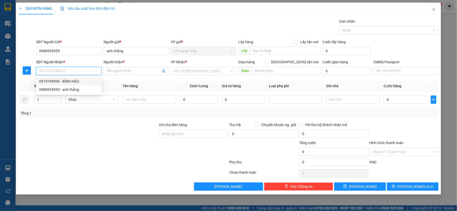
click at [69, 83] on div "0975199990 - BÌNH HẬU" at bounding box center [68, 82] width 59 height 6
type input "0975199990"
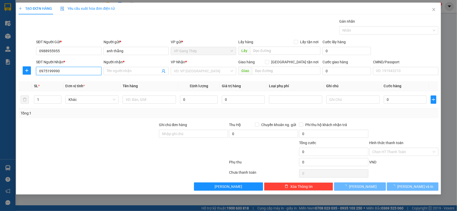
type input "BÌNH HẬU"
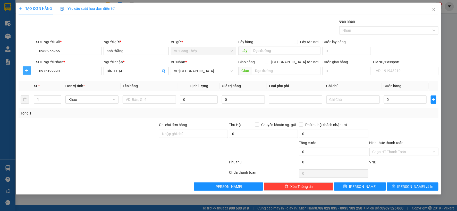
drag, startPoint x: 27, startPoint y: 71, endPoint x: 203, endPoint y: 73, distance: 175.4
click at [29, 70] on icon "plus" at bounding box center [27, 70] width 4 height 4
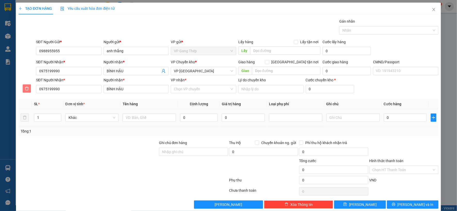
drag, startPoint x: 26, startPoint y: 87, endPoint x: 78, endPoint y: 95, distance: 52.8
click at [26, 87] on icon "delete" at bounding box center [27, 89] width 4 height 4
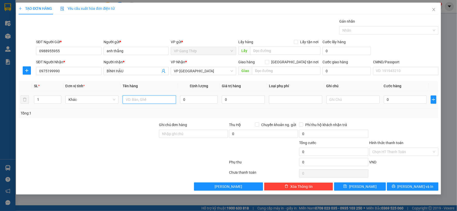
click at [150, 98] on input "text" at bounding box center [149, 100] width 53 height 8
type input "PB SIM"
click at [200, 101] on input "0" at bounding box center [199, 100] width 38 height 8
type input "0.2"
click at [403, 99] on input "0" at bounding box center [405, 100] width 43 height 8
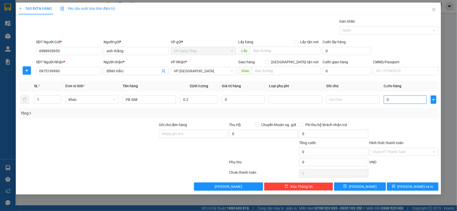
type input "2"
type input "20"
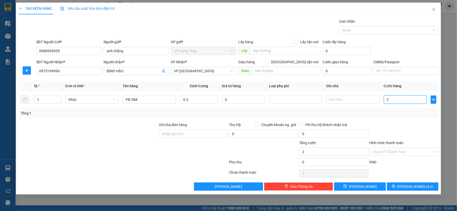
type input "20"
type input "200"
type input "2.000"
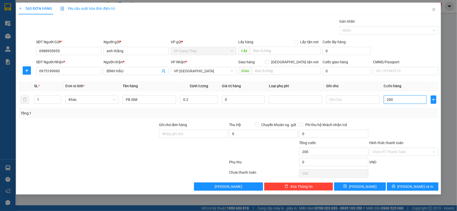
type input "2.000"
type input "20.000"
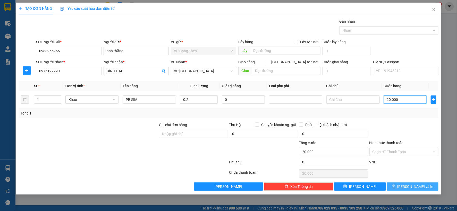
type input "20.000"
drag, startPoint x: 411, startPoint y: 185, endPoint x: 345, endPoint y: 158, distance: 71.8
click at [411, 186] on span "[PERSON_NAME] và In" at bounding box center [415, 187] width 36 height 6
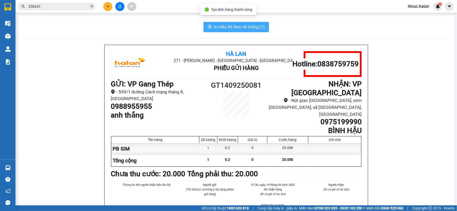
click at [215, 27] on span "In mẫu A5 theo số lượng (1)" at bounding box center [239, 27] width 51 height 6
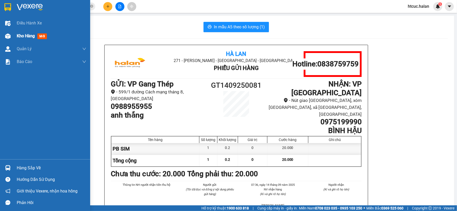
click at [8, 37] on img at bounding box center [7, 35] width 5 height 5
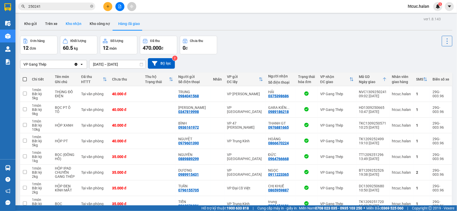
click at [72, 24] on button "Kho nhận" at bounding box center [74, 24] width 24 height 12
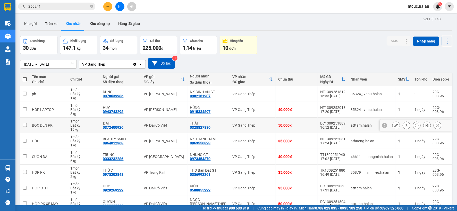
scroll to position [59, 0]
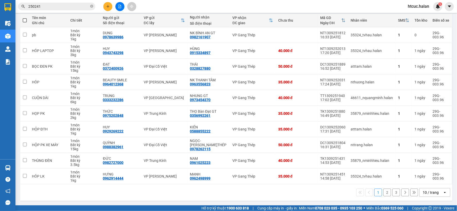
click at [383, 193] on button "2" at bounding box center [387, 193] width 8 height 8
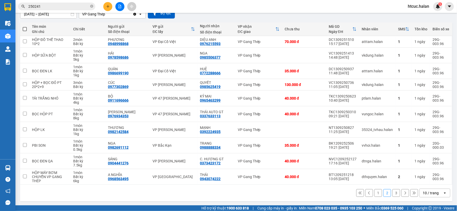
scroll to position [51, 0]
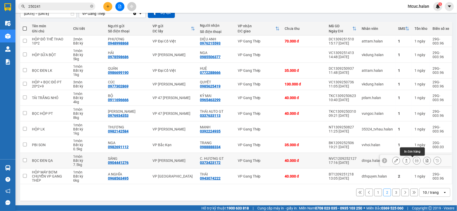
click at [415, 160] on icon at bounding box center [417, 161] width 4 height 4
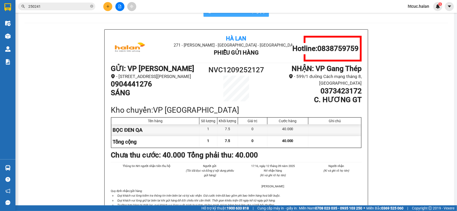
click at [246, 14] on span "In mẫu A5 theo số lượng (1)" at bounding box center [239, 11] width 51 height 6
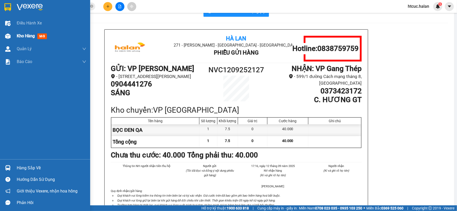
click at [8, 35] on img at bounding box center [7, 35] width 5 height 5
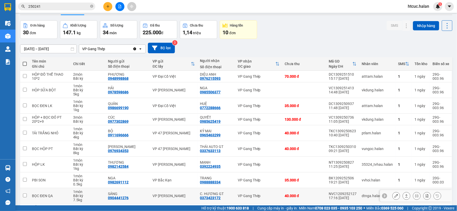
scroll to position [51, 0]
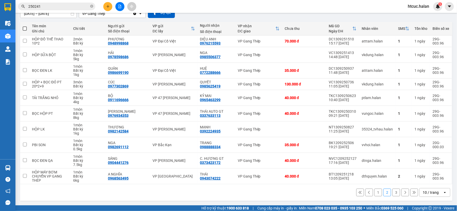
click at [392, 193] on button "3" at bounding box center [396, 193] width 8 height 8
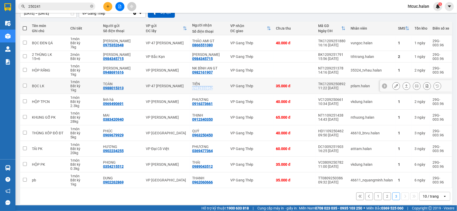
drag, startPoint x: 213, startPoint y: 89, endPoint x: 189, endPoint y: 91, distance: 24.5
click at [190, 91] on td "TIẾN 0982833862" at bounding box center [209, 86] width 38 height 16
checkbox input "true"
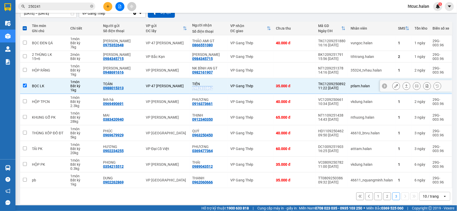
copy div "0982833862"
click at [92, 5] on icon "close-circle" at bounding box center [91, 6] width 3 height 3
paste input "0982833862"
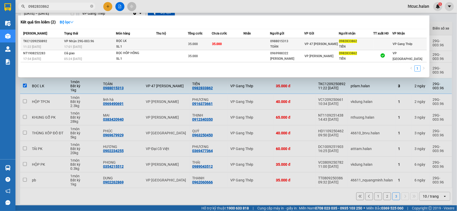
type input "0982833862"
click at [238, 41] on td "35.000" at bounding box center [228, 44] width 32 height 12
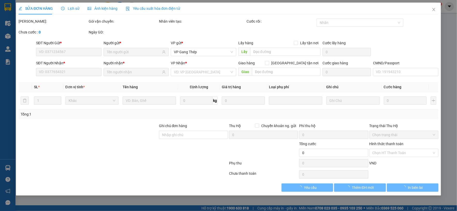
type input "0988015313"
type input "TOÀN"
type input "0982833862"
type input "TIẾN"
type input "35.000"
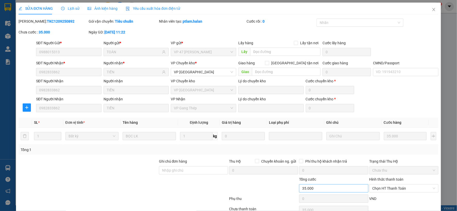
scroll to position [26, 0]
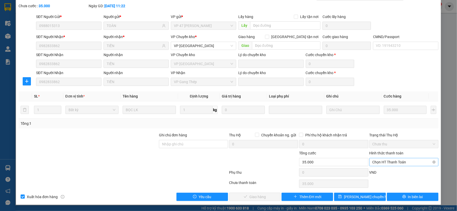
click at [403, 161] on span "Chọn HT Thanh Toán" at bounding box center [403, 162] width 63 height 8
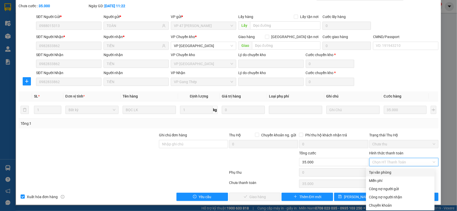
click at [387, 172] on div "Tại văn phòng" at bounding box center [400, 173] width 62 height 6
type input "0"
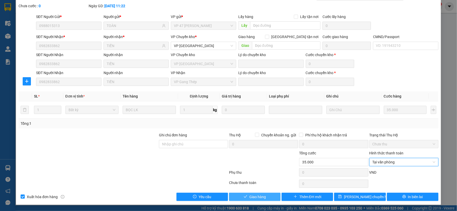
click at [261, 198] on span "Giao hàng" at bounding box center [257, 197] width 16 height 6
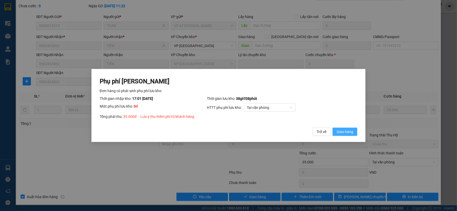
click at [353, 132] on span "Giao hàng" at bounding box center [345, 132] width 16 height 6
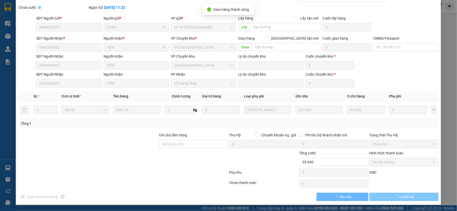
scroll to position [25, 0]
click at [413, 196] on button "In biên lai" at bounding box center [403, 197] width 69 height 8
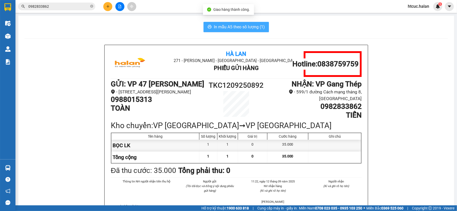
click at [229, 26] on span "In mẫu A5 theo số lượng (1)" at bounding box center [239, 27] width 51 height 6
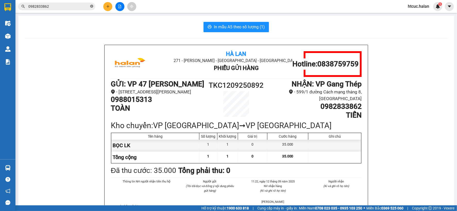
click at [91, 5] on icon "close-circle" at bounding box center [91, 6] width 3 height 3
click at [58, 8] on input "text" at bounding box center [58, 7] width 61 height 6
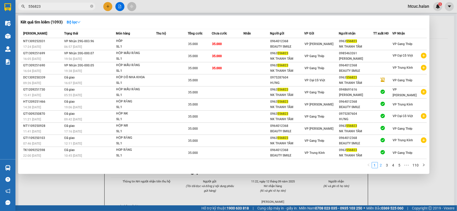
type input "556823"
click at [382, 167] on link "2" at bounding box center [381, 165] width 6 height 6
click at [387, 167] on link "3" at bounding box center [387, 165] width 6 height 6
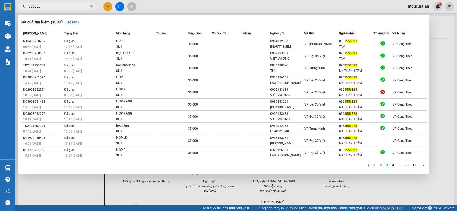
click at [381, 165] on link "2" at bounding box center [381, 165] width 6 height 6
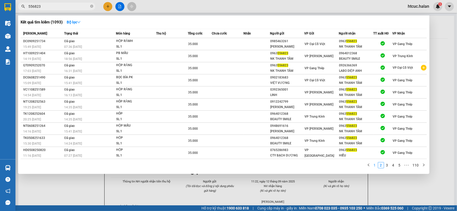
click at [376, 166] on link "1" at bounding box center [375, 165] width 6 height 6
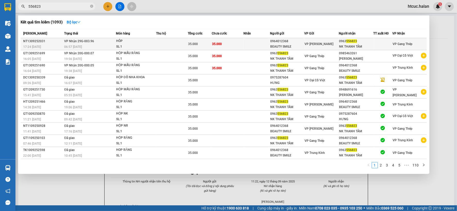
click at [230, 42] on td "35.000" at bounding box center [228, 44] width 32 height 12
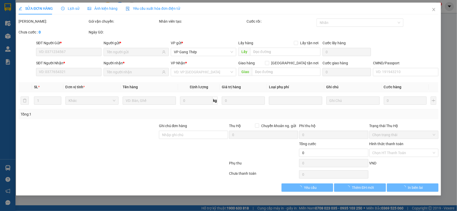
type input "0964012368"
type input "BEAUTY SMILE"
type input "0963556823"
type input "NK THANH TÂM"
type input "35.000"
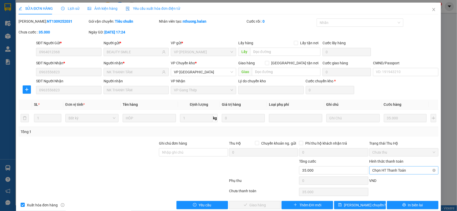
click at [402, 168] on span "Chọn HT Thanh Toán" at bounding box center [403, 171] width 63 height 8
click at [396, 151] on div "Công nợ người nhận" at bounding box center [400, 152] width 62 height 6
type input "0"
click at [254, 204] on span "Giao hàng" at bounding box center [257, 205] width 16 height 6
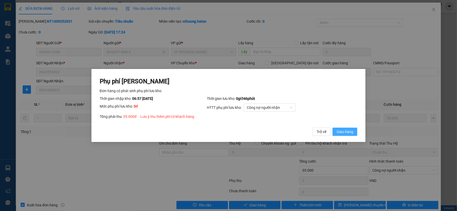
click at [348, 133] on span "Giao hàng" at bounding box center [345, 132] width 16 height 6
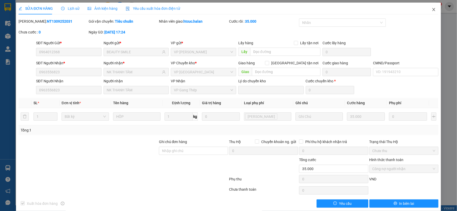
click at [432, 8] on icon "close" at bounding box center [433, 9] width 3 height 3
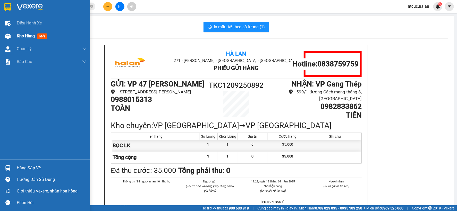
click at [9, 34] on img at bounding box center [7, 35] width 5 height 5
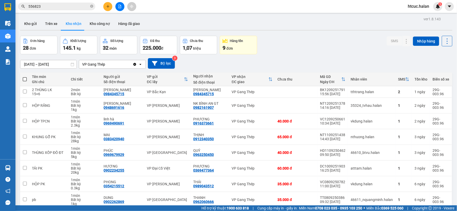
drag, startPoint x: 233, startPoint y: 145, endPoint x: 381, endPoint y: 192, distance: 155.3
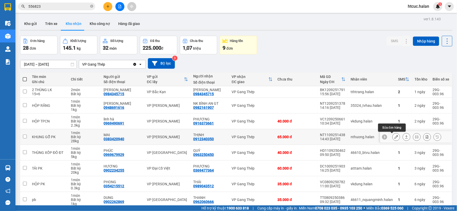
click at [394, 135] on icon at bounding box center [396, 137] width 4 height 4
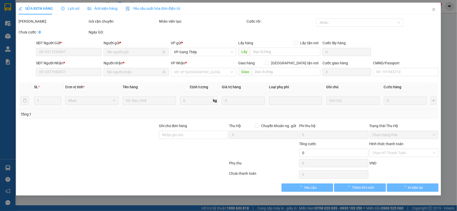
type input "0383420940"
type input "MAI"
type input "0912340350"
type input "THỊNH"
type input "65.000"
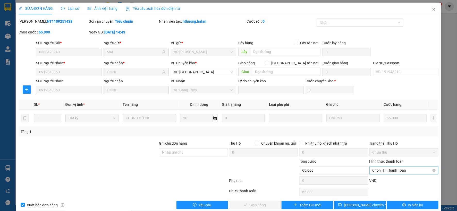
click at [388, 170] on span "Chọn HT Thanh Toán" at bounding box center [403, 171] width 63 height 8
click at [380, 127] on div "Tại văn phòng" at bounding box center [400, 127] width 62 height 6
type input "0"
click at [262, 205] on span "Giao hàng" at bounding box center [257, 205] width 16 height 6
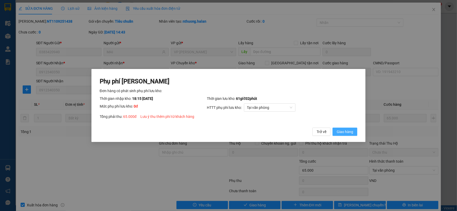
click at [344, 132] on span "Giao hàng" at bounding box center [345, 132] width 16 height 6
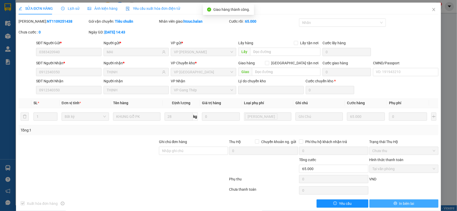
click at [413, 204] on button "In biên lai" at bounding box center [403, 204] width 69 height 8
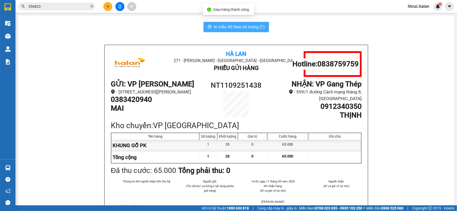
click at [238, 25] on span "In mẫu A5 theo số lượng (1)" at bounding box center [239, 27] width 51 height 6
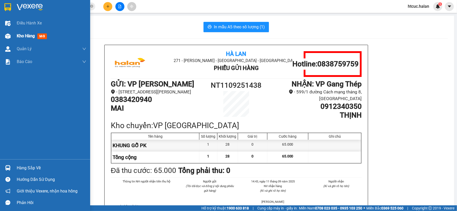
click at [11, 35] on div at bounding box center [7, 36] width 9 height 9
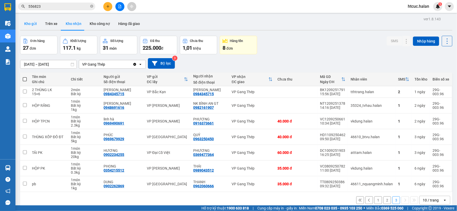
click at [30, 24] on button "Kho gửi" at bounding box center [30, 24] width 21 height 12
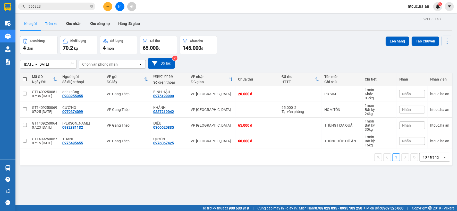
click at [50, 23] on button "Trên xe" at bounding box center [51, 24] width 21 height 12
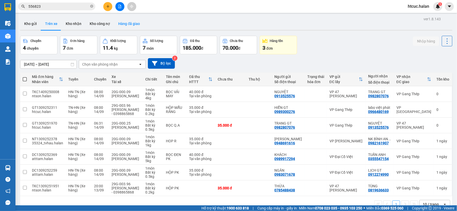
click at [130, 23] on button "Hàng đã giao" at bounding box center [129, 24] width 30 height 12
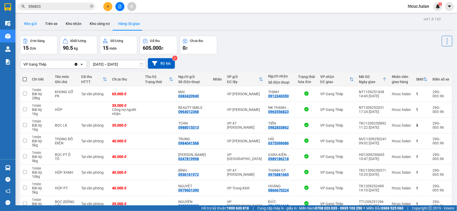
click at [35, 24] on button "Kho gửi" at bounding box center [30, 24] width 21 height 12
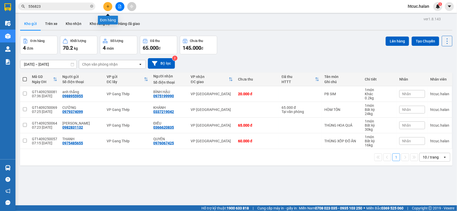
click at [109, 4] on button at bounding box center [107, 6] width 9 height 9
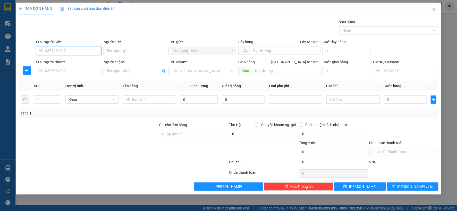
drag, startPoint x: 70, startPoint y: 51, endPoint x: 119, endPoint y: 24, distance: 55.6
click at [101, 34] on div "Transit Pickup Surcharge Ids Transit Deliver Surcharge Ids Transit Deliver Surc…" at bounding box center [229, 105] width 420 height 172
type input "0868550325"
click at [72, 62] on div "0868550325 - VP GANG THÉP" at bounding box center [68, 61] width 59 height 6
type input "VP GANG THÉP"
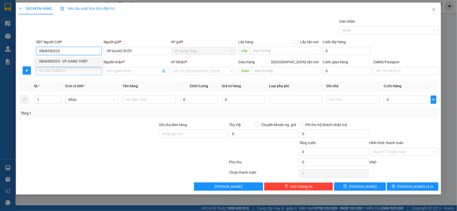
type input "0868550325"
click at [77, 75] on input "SĐT Người Nhận *" at bounding box center [68, 71] width 65 height 8
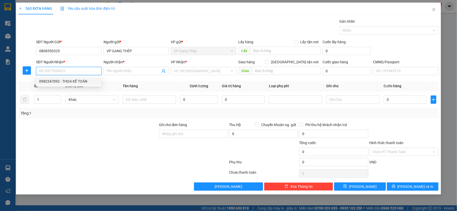
click at [72, 80] on div "0982347092 - THOA KẾ TOÁN" at bounding box center [68, 82] width 59 height 6
type input "0982347092"
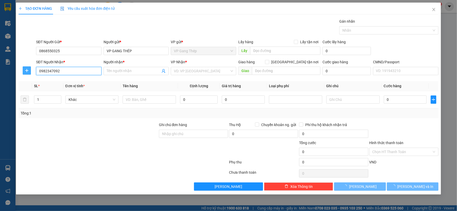
type input "THOA KẾ TOÁN"
click at [27, 70] on icon "plus" at bounding box center [27, 70] width 4 height 4
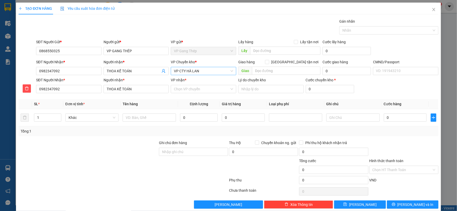
click at [185, 71] on span "VP CTY HÀ LAN" at bounding box center [203, 71] width 59 height 8
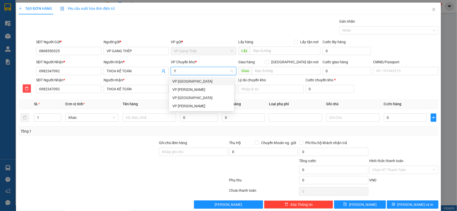
type input "YÊ"
click at [179, 82] on div "VP [GEOGRAPHIC_DATA]" at bounding box center [201, 82] width 58 height 6
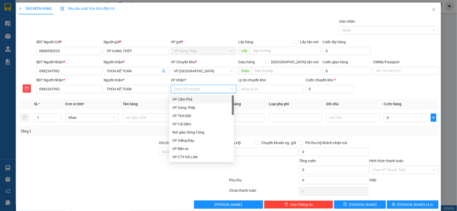
click at [189, 89] on input "VP nhận *" at bounding box center [202, 89] width 56 height 8
type input "HA"
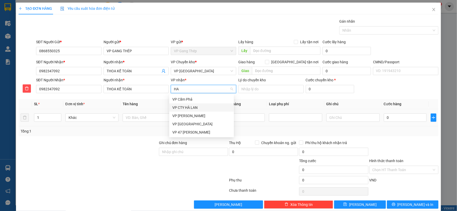
drag, startPoint x: 185, startPoint y: 108, endPoint x: 155, endPoint y: 111, distance: 29.7
click at [185, 109] on div "VP CTY HÀ LAN" at bounding box center [201, 108] width 58 height 6
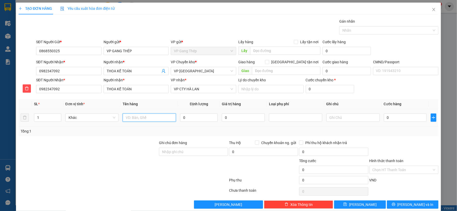
click at [143, 120] on input "text" at bounding box center [149, 118] width 53 height 8
type input "PB BÁO CÁO [DATE]"
click at [409, 169] on input "Hình thức thanh toán" at bounding box center [401, 170] width 59 height 8
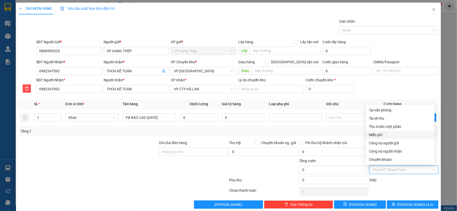
click at [372, 133] on div "Miễn phí" at bounding box center [400, 135] width 62 height 6
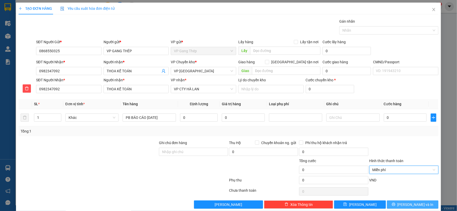
click at [410, 203] on span "[PERSON_NAME] và In" at bounding box center [415, 205] width 36 height 6
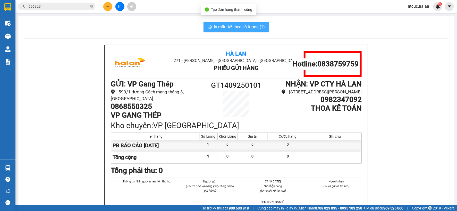
click at [243, 24] on button "In mẫu A5 theo số lượng (1)" at bounding box center [235, 27] width 65 height 10
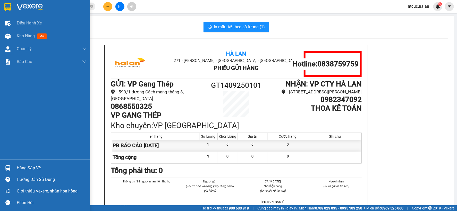
click at [24, 169] on div "Hàng sắp về" at bounding box center [52, 168] width 70 height 8
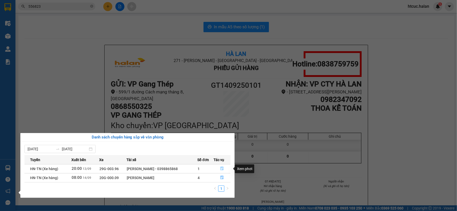
click at [222, 168] on icon "file-done" at bounding box center [221, 169] width 3 height 4
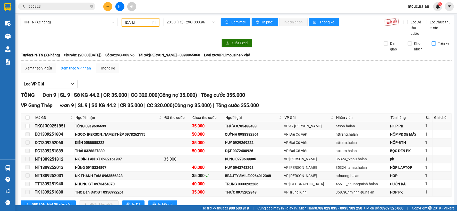
click at [432, 42] on input "Trên xe" at bounding box center [434, 43] width 4 height 4
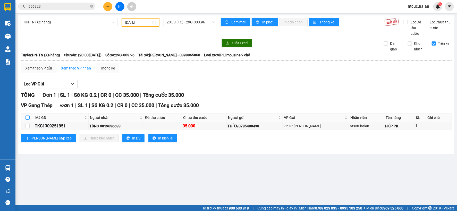
click at [26, 117] on input "checkbox" at bounding box center [27, 118] width 4 height 4
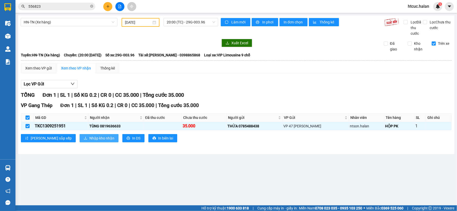
click at [89, 137] on span "Nhập kho nhận" at bounding box center [101, 138] width 25 height 6
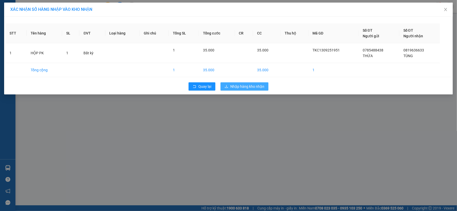
click at [260, 89] on button "Nhập hàng kho nhận" at bounding box center [244, 86] width 48 height 8
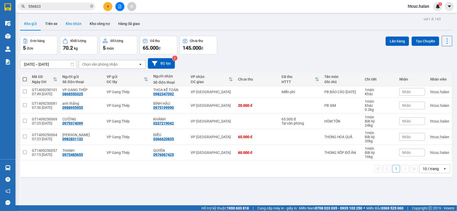
click at [75, 25] on button "Kho nhận" at bounding box center [74, 24] width 24 height 12
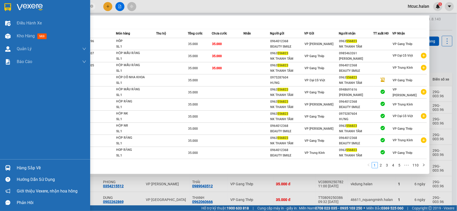
drag, startPoint x: 49, startPoint y: 9, endPoint x: 5, endPoint y: 11, distance: 43.8
click at [5, 11] on section "Kết quả tìm kiếm ( 1093 ) Bộ lọc Mã ĐH Trạng thái Món hàng Thu hộ Tổng cước Chư…" at bounding box center [228, 105] width 457 height 211
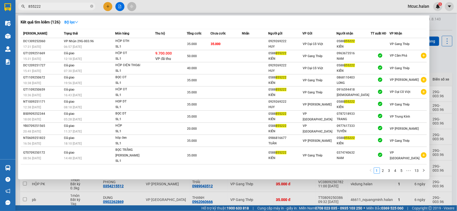
type input "855222"
click at [186, 191] on div at bounding box center [228, 105] width 457 height 211
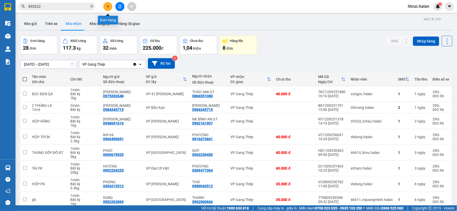
click at [111, 7] on button at bounding box center [107, 6] width 9 height 9
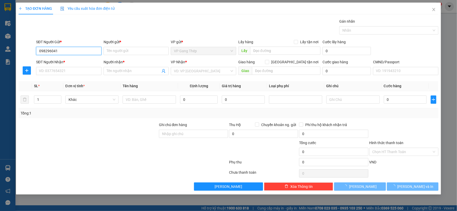
type input "0982960414"
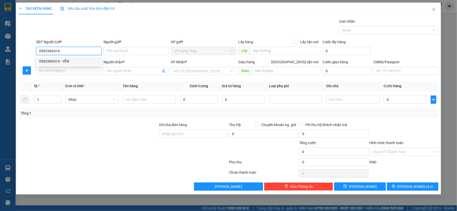
click at [63, 60] on div "0982960414 - YẾN" at bounding box center [68, 61] width 59 height 6
type input "YẾN"
type input "0982960414"
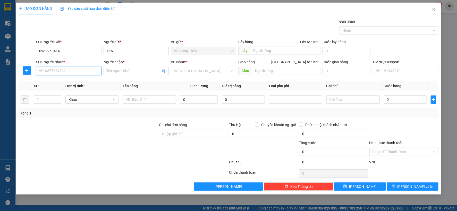
click at [62, 71] on input "SĐT Người Nhận *" at bounding box center [68, 71] width 65 height 8
type input "0822588868"
click at [63, 82] on div "0822588868 - TUYẾT" at bounding box center [68, 82] width 59 height 6
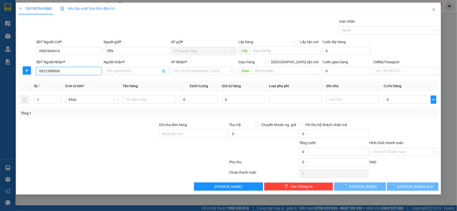
type input "TUYẾT"
checkbox input "true"
type input "P902 CR2 THE LIGHT TỐ HỮU, TRUNG VĂN, NAM TỪ LIÊM, [GEOGRAPHIC_DATA]"
type input "45.000"
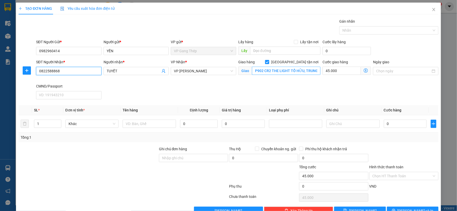
type input "0822588868"
click at [302, 70] on input "P902 CR2 THE LIGHT TỐ HỮU, TRUNG VĂN, NAM TỪ LIÊM, [GEOGRAPHIC_DATA]" at bounding box center [286, 71] width 68 height 8
drag, startPoint x: 302, startPoint y: 70, endPoint x: 317, endPoint y: 70, distance: 14.4
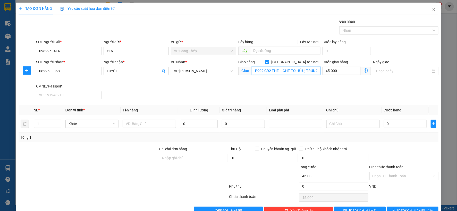
click at [317, 70] on input "P902 CR2 THE LIGHT TỐ HỮU, TRUNG VĂN, NAM TỪ LIÊM, [GEOGRAPHIC_DATA]" at bounding box center [286, 71] width 68 height 8
click at [364, 70] on icon "dollar-circle" at bounding box center [366, 70] width 4 height 4
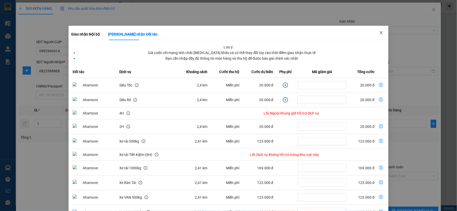
click at [379, 32] on icon "close" at bounding box center [381, 33] width 4 height 4
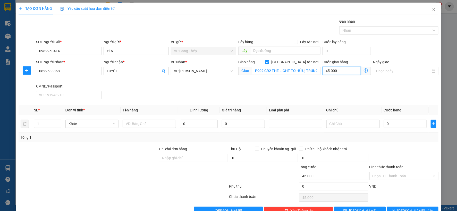
click at [343, 71] on input "45.000" at bounding box center [341, 71] width 38 height 8
type input "3"
type input "35"
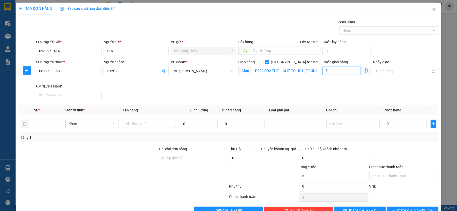
type input "35"
type input "35.000"
click at [302, 69] on input "P902 CR2 THE LIGHT TỐ HỮU, TRUNG VĂN, NAM TỪ LIÊM, [GEOGRAPHIC_DATA]" at bounding box center [286, 71] width 68 height 8
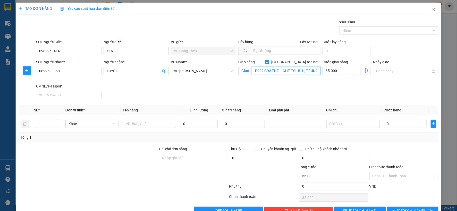
click at [302, 69] on input "P902 CR2 THE LIGHT TỐ HỮU, TRUNG VĂN, NAM TỪ LIÊM, [GEOGRAPHIC_DATA]" at bounding box center [286, 71] width 68 height 8
drag, startPoint x: 301, startPoint y: 69, endPoint x: 277, endPoint y: 71, distance: 23.8
click at [277, 71] on input "P902 CR2 THE LIGHT TỐ HỮU, KĐT TRUNG VĂN, NAM TỪ LIÊM, [GEOGRAPHIC_DATA]" at bounding box center [286, 71] width 68 height 8
click at [364, 70] on icon "dollar-circle" at bounding box center [366, 70] width 4 height 4
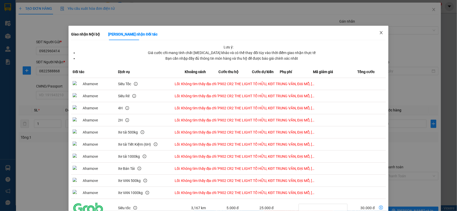
click at [379, 33] on icon "close" at bounding box center [381, 33] width 4 height 4
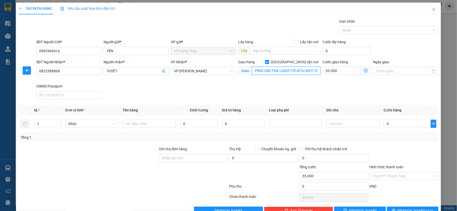
click at [310, 69] on input "P902 CR2 THE LIGHT TỐ HỮU, KĐT TRUNG VĂN, ĐẠI MỖ, [GEOGRAPHIC_DATA]" at bounding box center [286, 71] width 68 height 8
click at [364, 68] on icon "dollar-circle" at bounding box center [366, 70] width 4 height 4
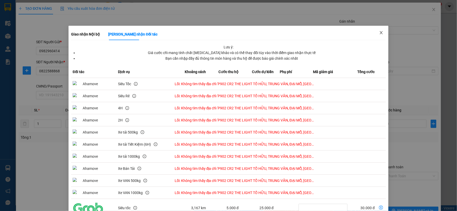
click at [379, 32] on icon "close" at bounding box center [381, 33] width 4 height 4
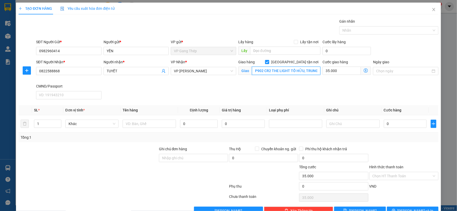
click at [303, 71] on input "P902 CR2 THE LIGHT TỐ HỮU, TRUNG VĂN, ĐẠI MỖ, [GEOGRAPHIC_DATA]" at bounding box center [286, 71] width 68 height 8
drag, startPoint x: 303, startPoint y: 71, endPoint x: 339, endPoint y: 65, distance: 36.2
click at [339, 65] on div "SĐT Người Nhận * 0822588868 Người nhận * TUYẾT VP Nhận * VP [PERSON_NAME] Giao …" at bounding box center [237, 80] width 404 height 42
click at [299, 70] on input "P902 CR2 THE LIGHT TỐ HỮU, TRUNG VĂN, ĐẠI MỖ, [GEOGRAPHIC_DATA]" at bounding box center [286, 71] width 68 height 8
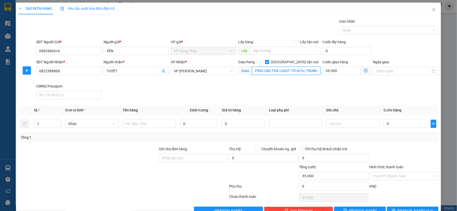
type input "P902 CR2 THE LIGHT TỐ HỮU, TRUNG VĂN, NAM TỪ LIÊM, [GEOGRAPHIC_DATA]"
click at [345, 95] on div "SĐT Người Nhận * 0822588868 Người nhận * TUYẾT VP Nhận * VP [PERSON_NAME] Giao …" at bounding box center [237, 80] width 404 height 42
click at [364, 71] on icon "dollar-circle" at bounding box center [366, 70] width 4 height 4
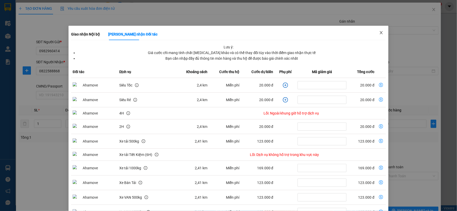
click at [379, 32] on icon "close" at bounding box center [381, 33] width 4 height 4
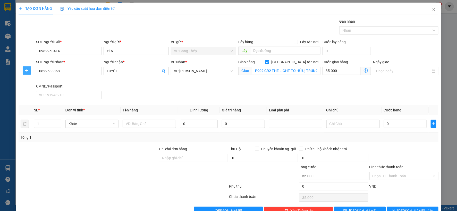
drag, startPoint x: 27, startPoint y: 70, endPoint x: 89, endPoint y: 68, distance: 61.8
click at [30, 70] on span "plus" at bounding box center [27, 70] width 8 height 4
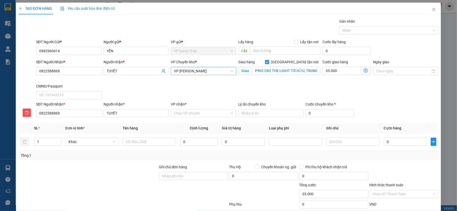
click at [189, 71] on span "VP [PERSON_NAME]" at bounding box center [203, 71] width 59 height 8
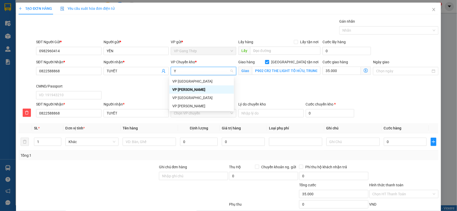
type input "YÊ"
click at [186, 82] on div "VP [GEOGRAPHIC_DATA]" at bounding box center [201, 82] width 58 height 6
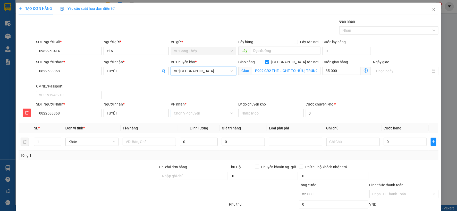
click at [191, 113] on input "VP nhận *" at bounding box center [202, 113] width 56 height 8
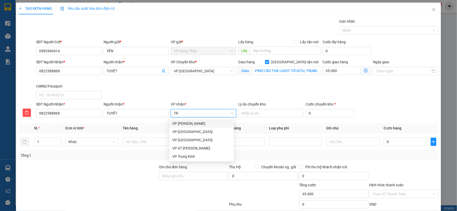
type input "TRA"
click at [189, 125] on div "VP [PERSON_NAME]" at bounding box center [201, 124] width 58 height 6
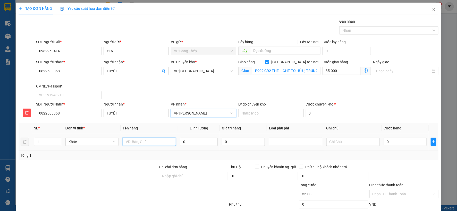
click at [157, 143] on input "text" at bounding box center [149, 142] width 53 height 8
type input "THÙNG XỐP HOA QUẢ"
click at [198, 143] on input "0" at bounding box center [199, 142] width 38 height 8
click at [111, 143] on span "Khác" at bounding box center [91, 142] width 47 height 8
type input "10"
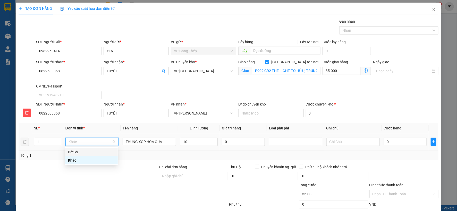
click at [79, 151] on div "Bất kỳ" at bounding box center [91, 152] width 47 height 6
click at [404, 142] on input "0" at bounding box center [405, 142] width 43 height 8
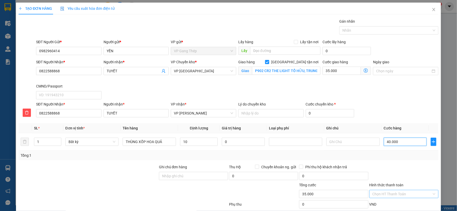
type input "40.000"
type input "75.000"
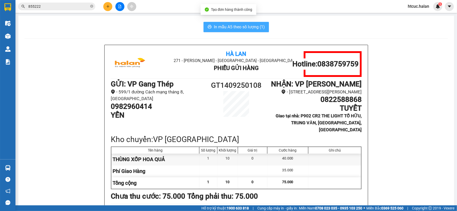
click at [220, 26] on span "In mẫu A5 theo số lượng (1)" at bounding box center [239, 27] width 51 height 6
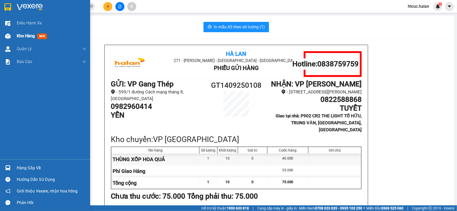
click at [10, 35] on img at bounding box center [7, 35] width 5 height 5
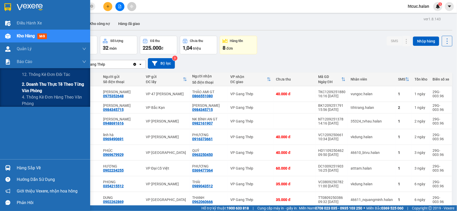
click at [30, 89] on span "2. Doanh thu thực tế theo từng văn phòng" at bounding box center [54, 87] width 64 height 13
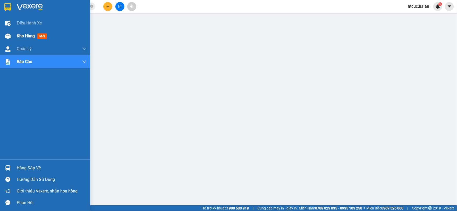
click at [5, 35] on img at bounding box center [7, 35] width 5 height 5
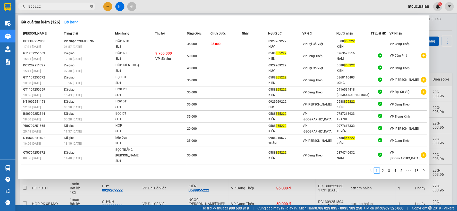
click at [91, 5] on icon "close-circle" at bounding box center [91, 6] width 3 height 3
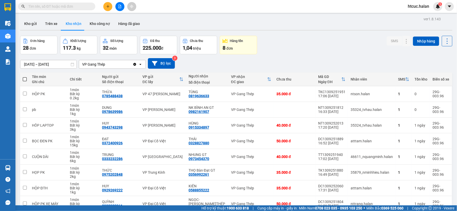
click at [73, 7] on input "text" at bounding box center [58, 7] width 61 height 6
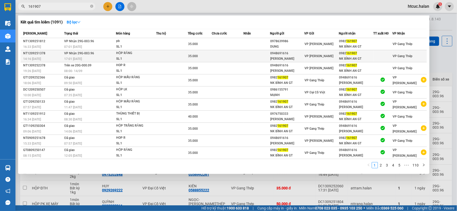
type input "161907"
click at [243, 53] on td at bounding box center [228, 56] width 32 height 12
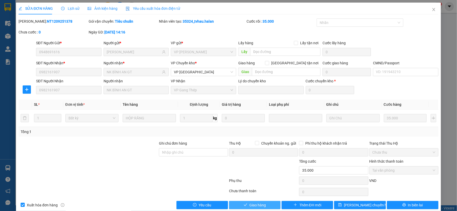
click at [262, 205] on span "Giao hàng" at bounding box center [257, 205] width 16 height 6
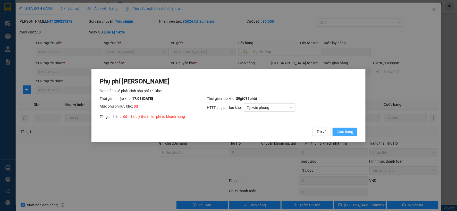
click at [351, 131] on span "Giao hàng" at bounding box center [345, 132] width 16 height 6
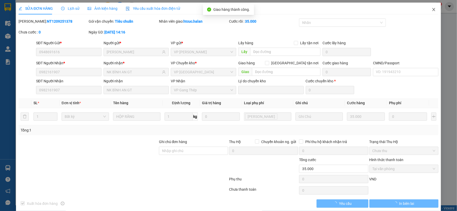
click at [432, 9] on icon "close" at bounding box center [434, 9] width 4 height 4
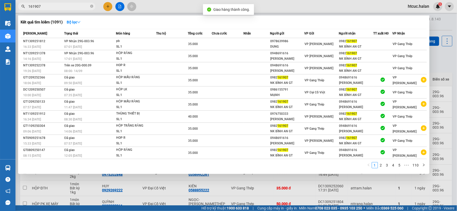
click at [71, 6] on input "161907" at bounding box center [58, 7] width 61 height 6
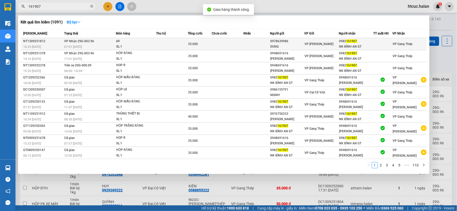
click at [219, 45] on td at bounding box center [228, 44] width 32 height 12
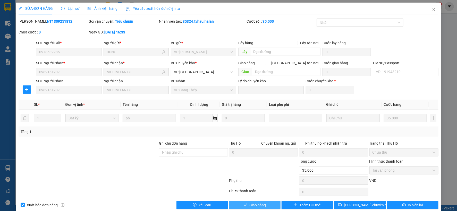
click at [258, 205] on span "Giao hàng" at bounding box center [257, 205] width 16 height 6
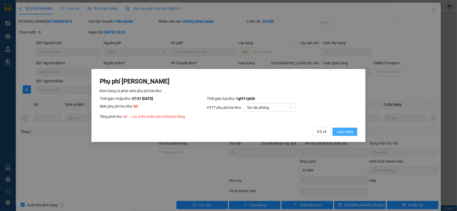
click at [343, 130] on span "Giao hàng" at bounding box center [345, 132] width 16 height 6
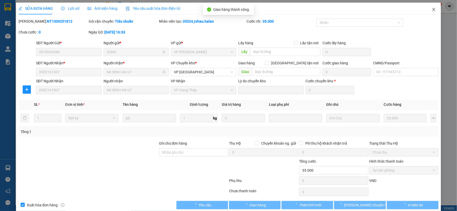
click at [432, 8] on icon "close" at bounding box center [434, 9] width 4 height 4
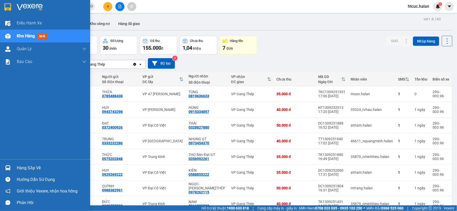
click at [3, 170] on div "Hàng sắp về" at bounding box center [45, 168] width 90 height 12
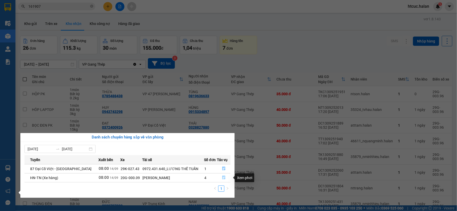
click at [223, 181] on button "button" at bounding box center [223, 178] width 13 height 8
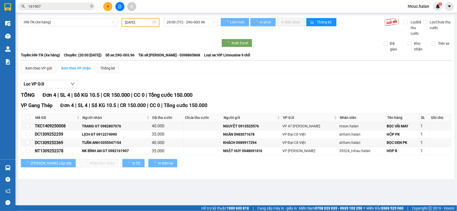
type input "[DATE]"
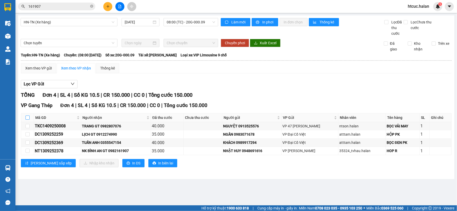
click at [28, 117] on input "checkbox" at bounding box center [27, 118] width 4 height 4
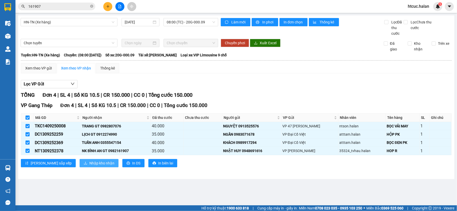
click at [89, 164] on span "Nhập kho nhận" at bounding box center [101, 163] width 25 height 6
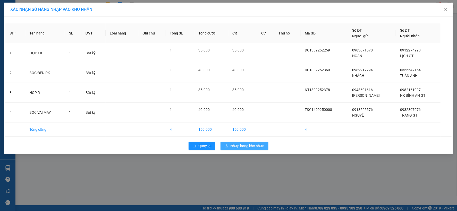
click at [240, 144] on span "Nhập hàng kho nhận" at bounding box center [247, 146] width 34 height 6
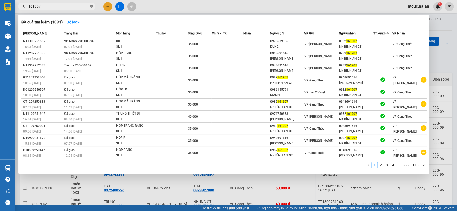
click at [91, 6] on icon "close-circle" at bounding box center [91, 6] width 3 height 3
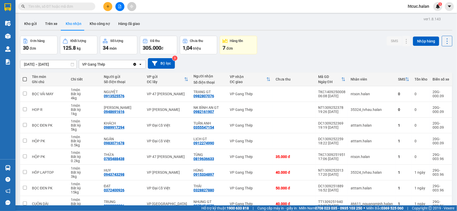
click at [78, 6] on input "text" at bounding box center [58, 7] width 61 height 6
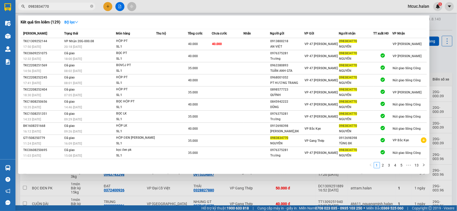
type input "0983834770"
click at [187, 191] on div at bounding box center [228, 105] width 457 height 211
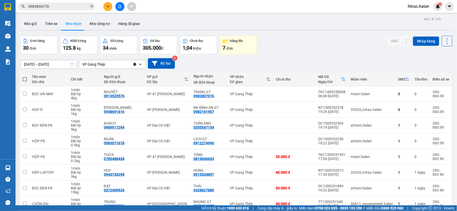
click at [67, 7] on input "0983834770" at bounding box center [58, 7] width 61 height 6
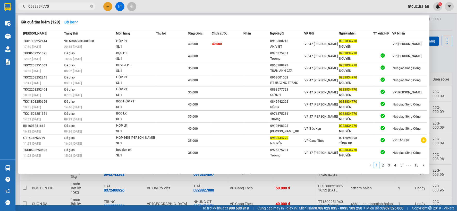
click at [178, 193] on div at bounding box center [228, 105] width 457 height 211
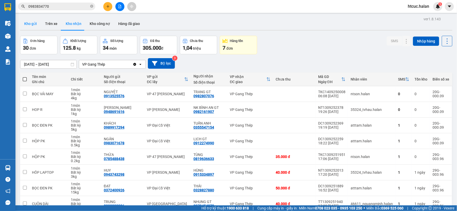
click at [24, 23] on button "Kho gửi" at bounding box center [30, 24] width 21 height 12
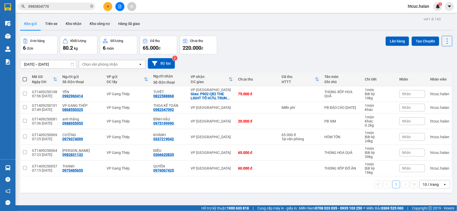
click at [27, 79] on th at bounding box center [24, 80] width 9 height 14
click at [23, 80] on span at bounding box center [25, 79] width 4 height 4
click at [25, 77] on input "checkbox" at bounding box center [25, 77] width 0 height 0
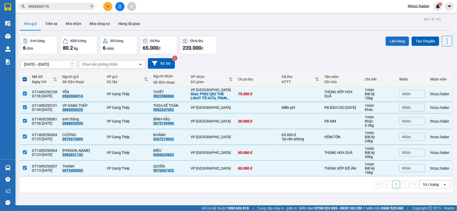
click at [388, 41] on button "Lên hàng" at bounding box center [396, 41] width 23 height 9
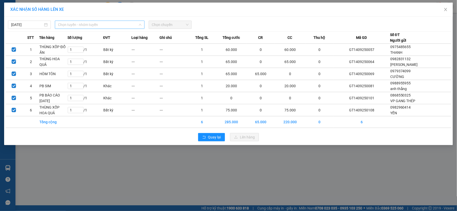
click at [104, 22] on span "Chọn tuyến - nhóm tuyến" at bounding box center [99, 25] width 83 height 8
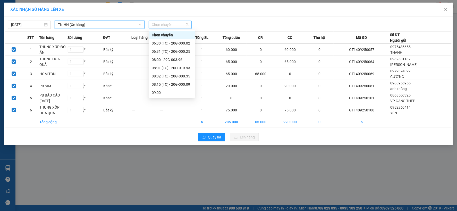
click at [183, 24] on span "Chọn chuyến" at bounding box center [170, 25] width 37 height 8
click at [176, 58] on div "08:00 - 29G-003.96" at bounding box center [172, 60] width 40 height 6
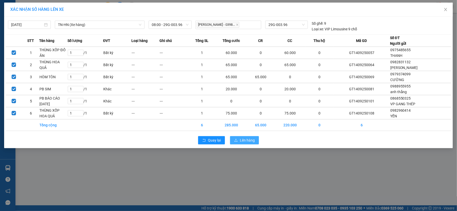
click at [253, 140] on span "Lên hàng" at bounding box center [247, 141] width 15 height 6
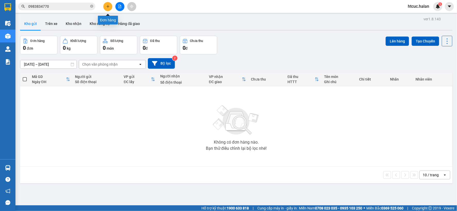
click at [108, 7] on icon "plus" at bounding box center [108, 7] width 4 height 4
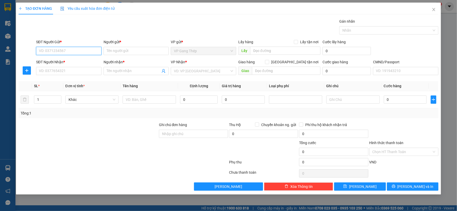
click at [67, 50] on input "SĐT Người Gửi *" at bounding box center [68, 51] width 65 height 8
type input "0356992261"
click at [70, 65] on div "0356992261 - THỌ Bàn Đạt GT" at bounding box center [68, 61] width 65 height 8
type input "THỌ Bàn Đạt GT"
type input "0356992261"
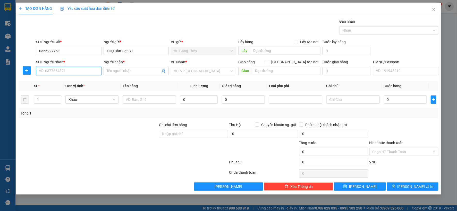
click at [70, 69] on input "SĐT Người Nhận *" at bounding box center [68, 71] width 65 height 8
type input "0838726629"
click at [58, 79] on div "0838726629 - KHÁNH" at bounding box center [68, 82] width 59 height 6
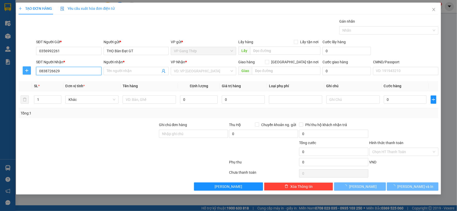
type input "KHÁNH"
type input "0838726629"
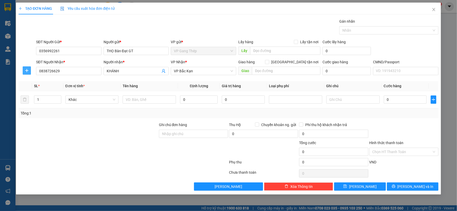
click at [29, 71] on span "plus" at bounding box center [27, 70] width 8 height 4
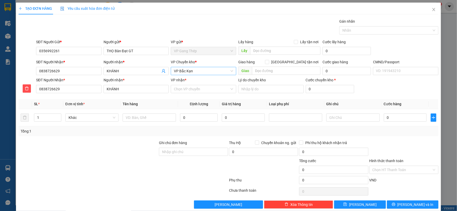
click at [208, 73] on span "VP Bắc Kạn" at bounding box center [203, 71] width 59 height 8
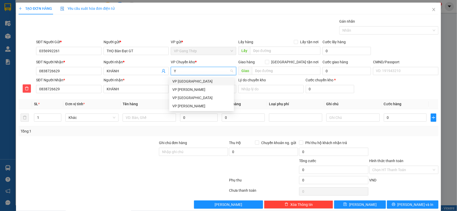
type input "YÊ"
click at [183, 82] on div "VP [GEOGRAPHIC_DATA]" at bounding box center [201, 82] width 58 height 6
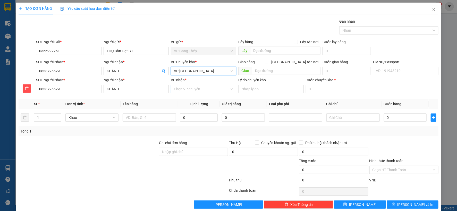
click at [202, 89] on input "VP nhận *" at bounding box center [202, 89] width 56 height 8
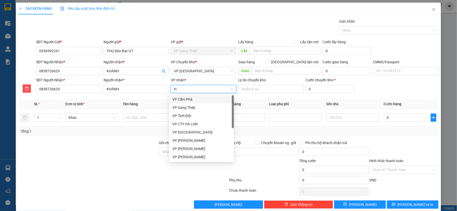
type input "HO"
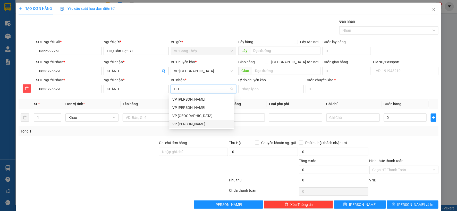
click at [182, 124] on div "VP [PERSON_NAME]" at bounding box center [201, 124] width 58 height 6
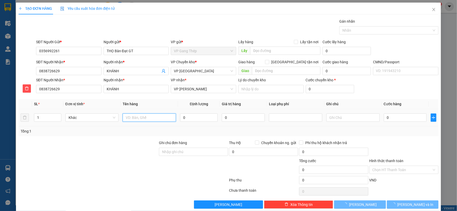
click at [145, 120] on input "text" at bounding box center [149, 118] width 53 height 8
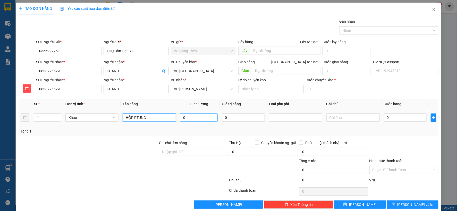
type input "HỘP PTUNG"
click at [202, 119] on input "0" at bounding box center [199, 118] width 38 height 8
click at [114, 118] on span "Khác" at bounding box center [91, 118] width 47 height 8
type input "0.5"
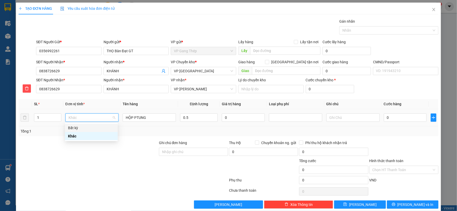
click at [82, 126] on div "Bất kỳ" at bounding box center [91, 128] width 47 height 6
click at [406, 122] on input "0" at bounding box center [405, 118] width 43 height 8
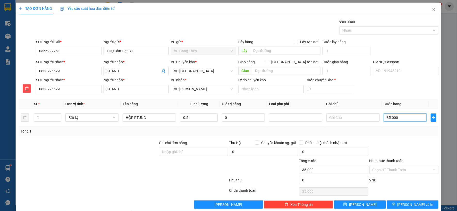
type input "35.000"
click at [416, 208] on button "[PERSON_NAME] và In" at bounding box center [413, 205] width 52 height 8
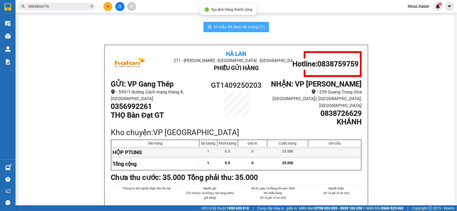
click at [231, 27] on span "In mẫu A5 theo số lượng (1)" at bounding box center [239, 27] width 51 height 6
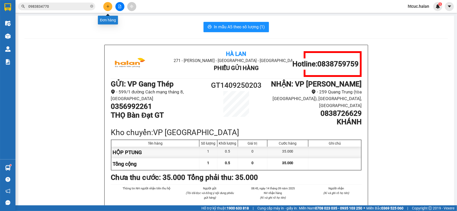
click at [106, 6] on icon "plus" at bounding box center [108, 7] width 4 height 4
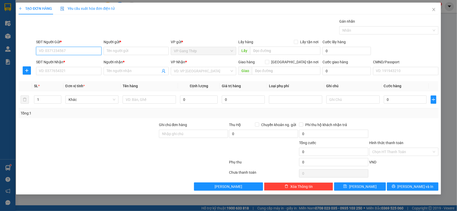
drag, startPoint x: 81, startPoint y: 49, endPoint x: 214, endPoint y: 5, distance: 140.1
click at [88, 45] on div "SĐT Người Gửi * VD: 0371234567" at bounding box center [68, 48] width 65 height 18
type input "0904016246"
click at [66, 61] on div "0904016246 - HUY" at bounding box center [68, 61] width 59 height 6
type input "HUY"
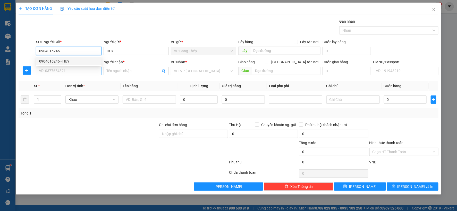
type input "0904016246"
click at [72, 70] on input "SĐT Người Nhận *" at bounding box center [68, 71] width 65 height 8
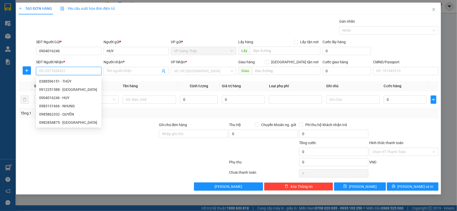
click at [73, 70] on input "SĐT Người Nhận *" at bounding box center [68, 71] width 65 height 8
drag, startPoint x: 113, startPoint y: 129, endPoint x: 117, endPoint y: 106, distance: 23.5
click at [113, 129] on div at bounding box center [88, 131] width 140 height 18
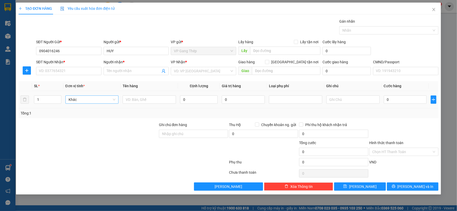
click at [112, 99] on span "Khác" at bounding box center [91, 100] width 47 height 8
click at [76, 107] on div "Bất kỳ" at bounding box center [91, 110] width 53 height 8
click at [73, 110] on div "Bất kỳ" at bounding box center [91, 110] width 47 height 6
click at [29, 71] on span "plus" at bounding box center [27, 70] width 8 height 4
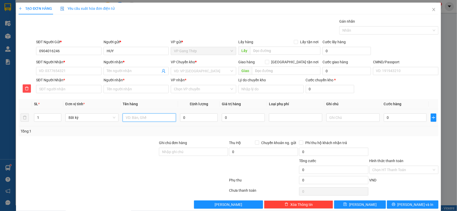
click at [141, 117] on input "text" at bounding box center [149, 118] width 53 height 8
type input "HỘP MP"
click at [194, 115] on input "0" at bounding box center [199, 118] width 38 height 8
type input "1"
click at [412, 117] on input "0" at bounding box center [405, 118] width 43 height 8
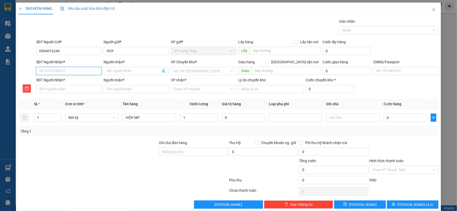
click at [76, 74] on input "SĐT Người Nhận *" at bounding box center [68, 71] width 65 height 8
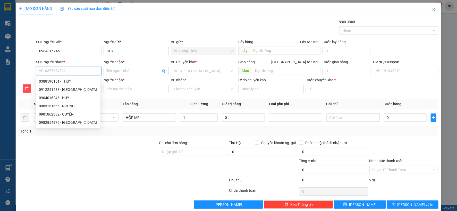
type input "0"
type input "09"
type input "098"
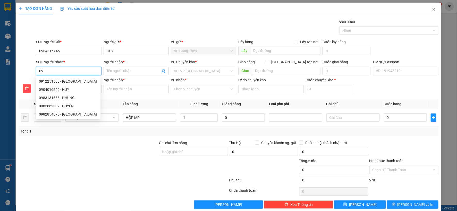
type input "098"
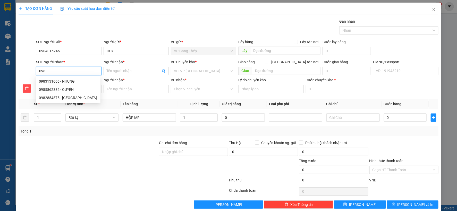
type input "0982"
type input "098215"
type input "0982150"
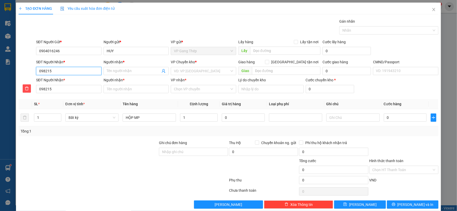
type input "0982150"
type input "09821508"
type input "098215088"
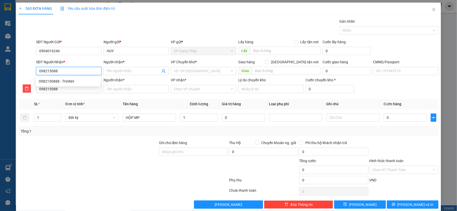
type input "0982150888"
click at [66, 80] on div "0982150888 - THANH" at bounding box center [68, 82] width 58 height 6
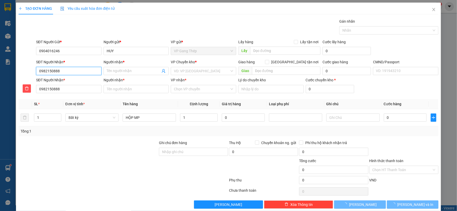
type input "THANH"
checkbox input "true"
type input "[STREET_ADDRESS][PERSON_NAME][DOMAIN_NAME]"
type input "50.000"
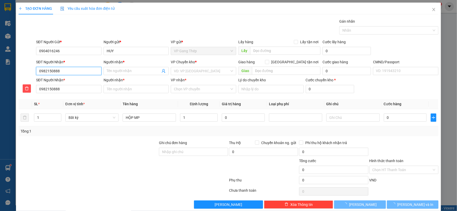
type input "THANH"
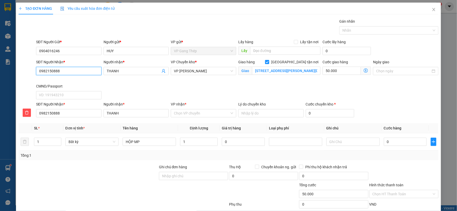
type input "0982150888"
click at [364, 70] on icon "dollar-circle" at bounding box center [366, 70] width 4 height 4
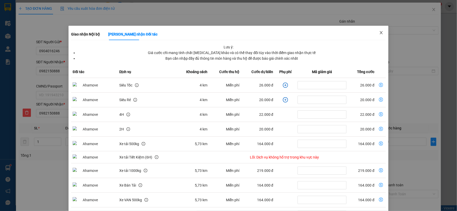
click at [379, 32] on icon "close" at bounding box center [381, 33] width 4 height 4
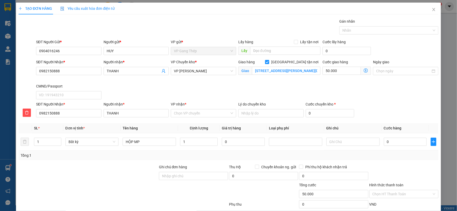
click at [364, 69] on icon "dollar-circle" at bounding box center [366, 70] width 4 height 4
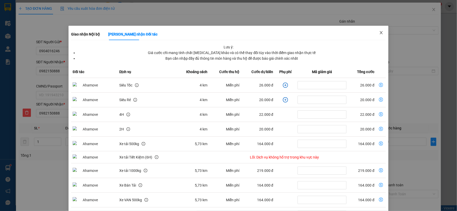
click at [379, 32] on icon "close" at bounding box center [381, 33] width 4 height 4
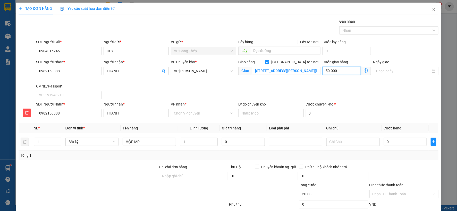
click at [340, 69] on input "50.000" at bounding box center [341, 71] width 38 height 8
type input "3"
type input "35"
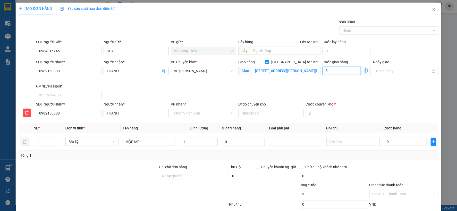
type input "35"
type input "35.000"
click at [218, 71] on span "VP [PERSON_NAME]" at bounding box center [203, 71] width 59 height 8
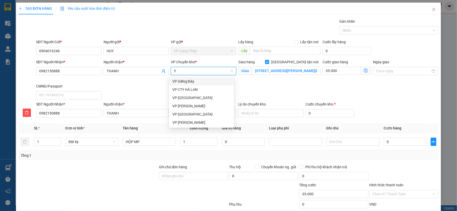
type input "YÊ"
click at [183, 83] on div "VP [GEOGRAPHIC_DATA]" at bounding box center [201, 82] width 58 height 6
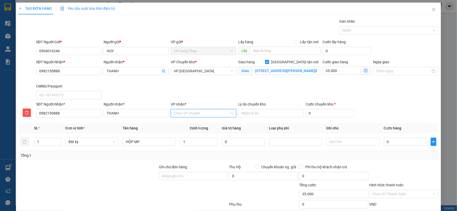
click at [201, 114] on input "VP nhận *" at bounding box center [202, 113] width 56 height 8
type input "CHÍ"
click at [196, 124] on div "VP [PERSON_NAME]" at bounding box center [201, 124] width 58 height 6
click at [205, 143] on input "1" at bounding box center [199, 142] width 38 height 8
click at [386, 138] on input "0" at bounding box center [405, 142] width 43 height 8
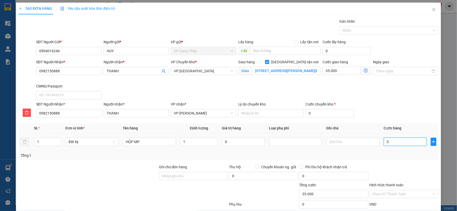
type input "35.000"
type input "70.000"
drag, startPoint x: 404, startPoint y: 197, endPoint x: 329, endPoint y: 176, distance: 77.5
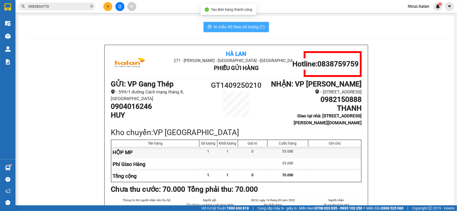
click at [220, 26] on span "In mẫu A5 theo số lượng (1)" at bounding box center [239, 27] width 51 height 6
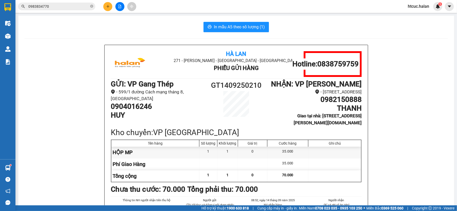
drag, startPoint x: 191, startPoint y: 26, endPoint x: 183, endPoint y: 24, distance: 8.7
click at [183, 24] on div "In mẫu A5 theo số lượng (1)" at bounding box center [235, 27] width 423 height 10
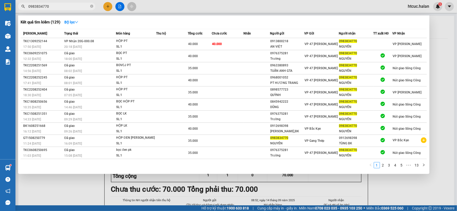
drag, startPoint x: 51, startPoint y: 5, endPoint x: 21, endPoint y: 15, distance: 31.6
click at [21, 11] on div "Kết quả tìm kiếm ( 129 ) Bộ lọc Mã ĐH Trạng thái Món hàng Thu hộ Tổng cước Chưa…" at bounding box center [50, 6] width 100 height 9
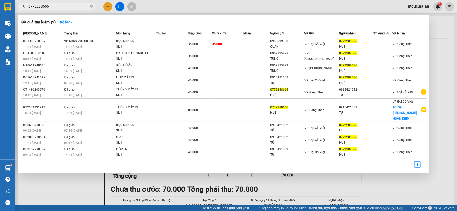
type input "0772288666"
click at [71, 185] on div at bounding box center [228, 105] width 457 height 211
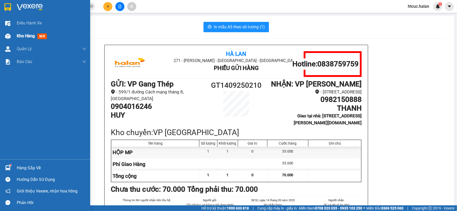
click at [18, 35] on span "Kho hàng" at bounding box center [26, 35] width 18 height 5
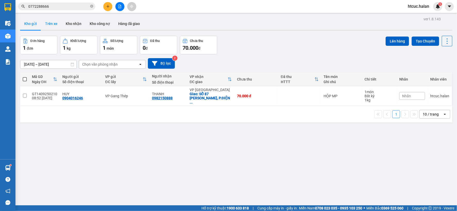
click at [48, 24] on button "Trên xe" at bounding box center [51, 24] width 21 height 12
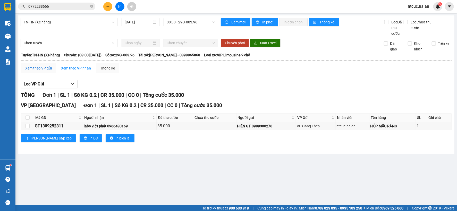
click at [46, 66] on div "Xem theo VP gửi" at bounding box center [38, 68] width 27 height 6
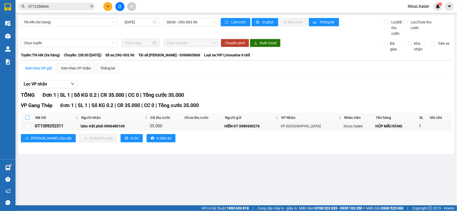
click at [27, 117] on input "checkbox" at bounding box center [27, 118] width 4 height 4
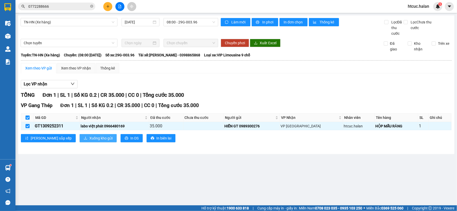
click at [89, 138] on span "Xuống kho gửi" at bounding box center [100, 138] width 23 height 6
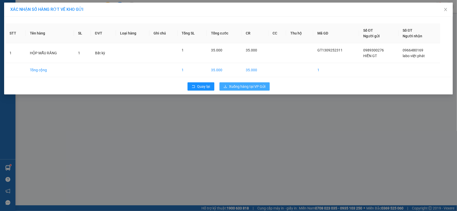
click at [253, 87] on span "Xuống hàng tại VP Gửi" at bounding box center [247, 87] width 36 height 6
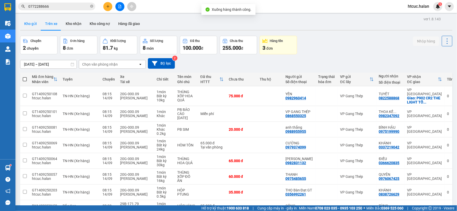
click at [27, 24] on button "Kho gửi" at bounding box center [30, 24] width 21 height 12
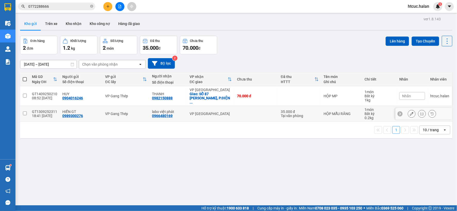
click at [24, 111] on input "checkbox" at bounding box center [25, 113] width 4 height 4
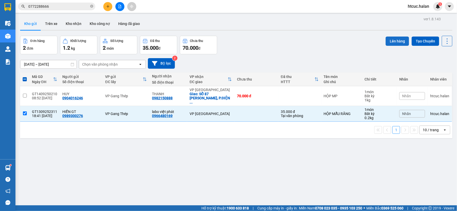
click at [391, 41] on button "Lên hàng" at bounding box center [396, 41] width 23 height 9
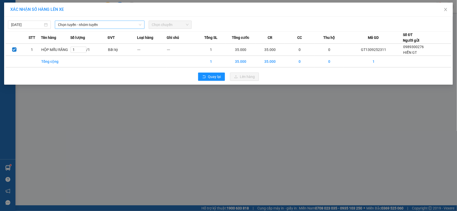
click at [101, 24] on span "Chọn tuyến - nhóm tuyến" at bounding box center [99, 25] width 83 height 8
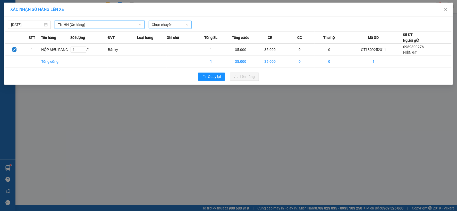
click at [187, 22] on span "Chọn chuyến" at bounding box center [170, 25] width 37 height 8
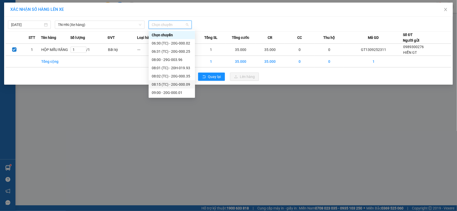
click at [187, 84] on div "08:15 (TC) - 20G-000.09" at bounding box center [172, 85] width 40 height 6
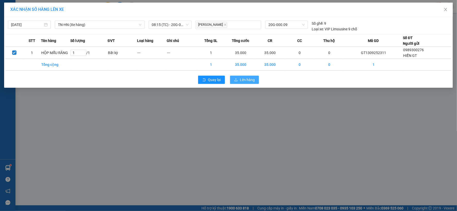
click at [248, 78] on span "Lên hàng" at bounding box center [247, 80] width 15 height 6
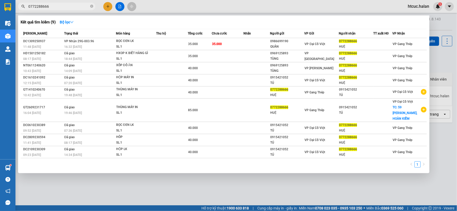
drag, startPoint x: 59, startPoint y: 6, endPoint x: 0, endPoint y: 13, distance: 59.9
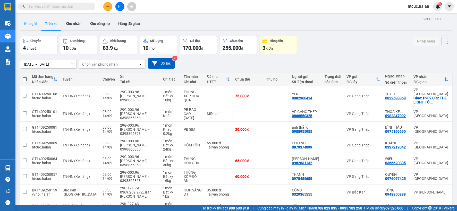
click at [32, 24] on button "Kho gửi" at bounding box center [30, 24] width 21 height 12
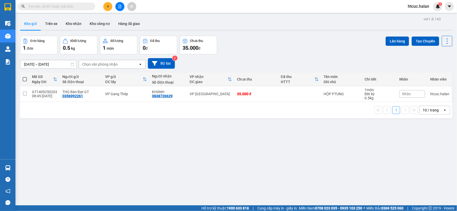
click at [22, 78] on th at bounding box center [24, 80] width 9 height 14
click at [28, 78] on th at bounding box center [24, 80] width 9 height 14
click at [25, 79] on span at bounding box center [25, 79] width 4 height 4
click at [25, 77] on input "checkbox" at bounding box center [25, 77] width 0 height 0
checkbox input "true"
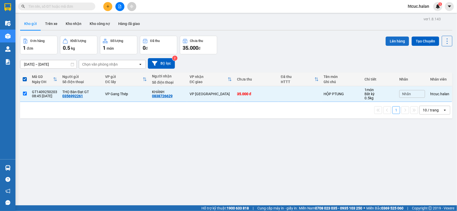
click at [393, 40] on button "Lên hàng" at bounding box center [396, 41] width 23 height 9
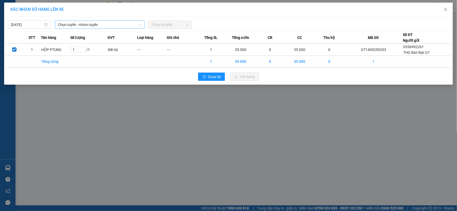
click at [94, 23] on span "Chọn tuyến - nhóm tuyến" at bounding box center [99, 25] width 83 height 8
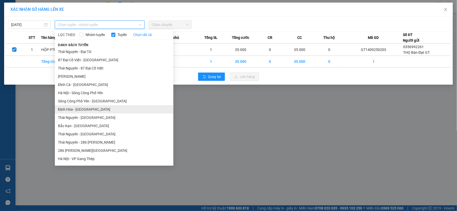
scroll to position [29, 0]
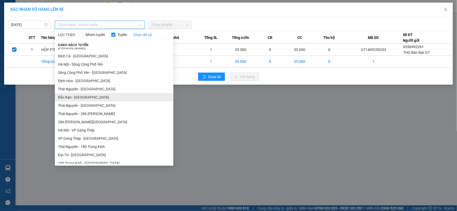
drag, startPoint x: 73, startPoint y: 84, endPoint x: 70, endPoint y: 98, distance: 14.7
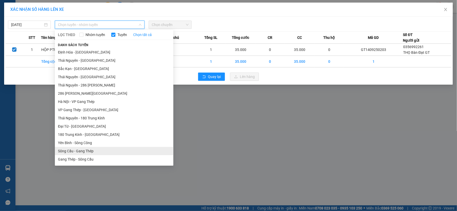
scroll to position [114, 0]
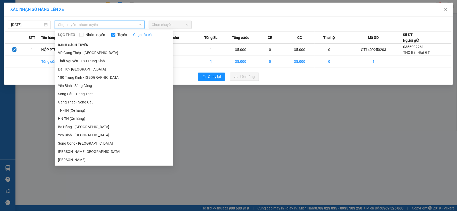
click at [111, 25] on span "Chọn tuyến - nhóm tuyến" at bounding box center [99, 25] width 83 height 8
drag, startPoint x: 73, startPoint y: 124, endPoint x: 62, endPoint y: 111, distance: 17.3
click at [62, 111] on li "TN-HN (Xe hàng)" at bounding box center [114, 110] width 118 height 8
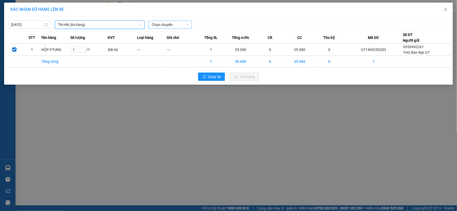
click at [186, 23] on span "Chọn chuyến" at bounding box center [170, 25] width 37 height 8
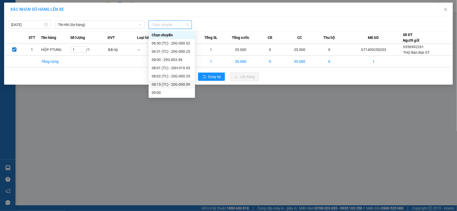
click at [181, 84] on div "08:15 (TC) - 20G-000.09" at bounding box center [172, 85] width 40 height 6
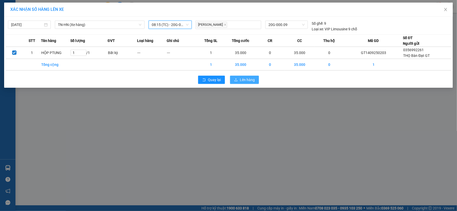
click at [251, 79] on span "Lên hàng" at bounding box center [247, 80] width 15 height 6
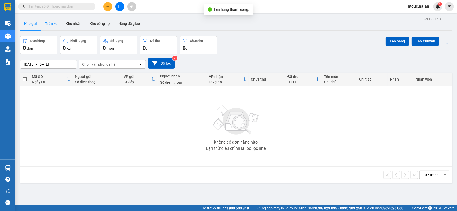
click at [52, 23] on button "Trên xe" at bounding box center [51, 24] width 21 height 12
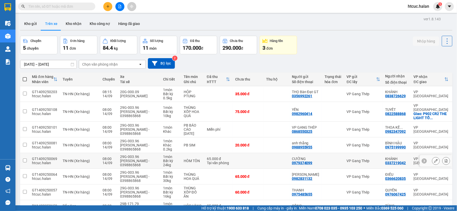
scroll to position [59, 0]
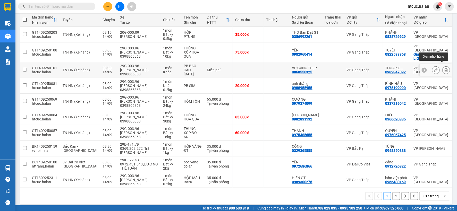
click at [442, 66] on button at bounding box center [445, 70] width 7 height 9
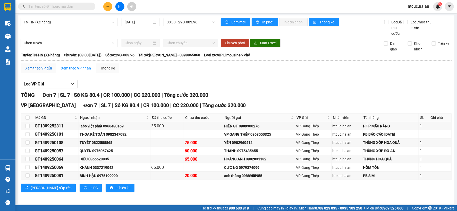
click at [45, 69] on div "Xem theo VP gửi" at bounding box center [38, 68] width 27 height 6
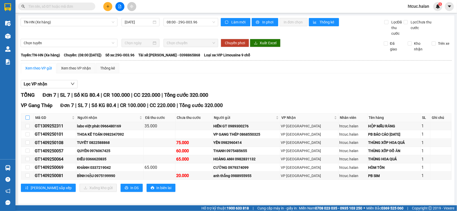
click at [27, 117] on input "checkbox" at bounding box center [27, 118] width 4 height 4
checkbox input "true"
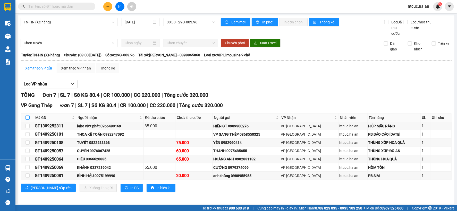
checkbox input "true"
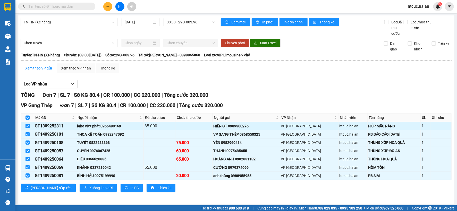
click at [27, 126] on input "checkbox" at bounding box center [27, 126] width 4 height 4
checkbox input "false"
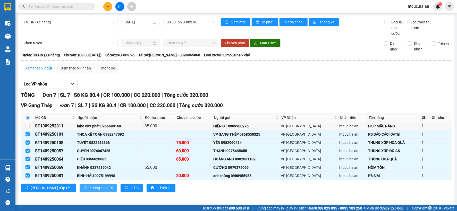
click at [89, 188] on span "Xuống kho gửi" at bounding box center [100, 188] width 23 height 6
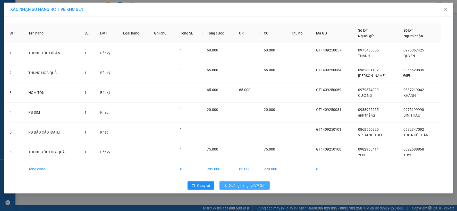
click at [232, 187] on span "Xuống hàng tại VP Gửi" at bounding box center [247, 186] width 36 height 6
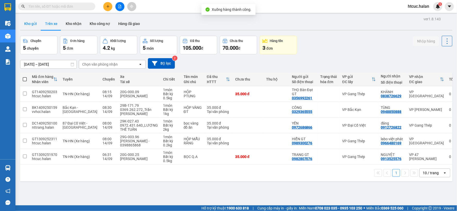
drag, startPoint x: 30, startPoint y: 24, endPoint x: 29, endPoint y: 28, distance: 4.7
click at [29, 24] on button "Kho gửi" at bounding box center [30, 24] width 21 height 12
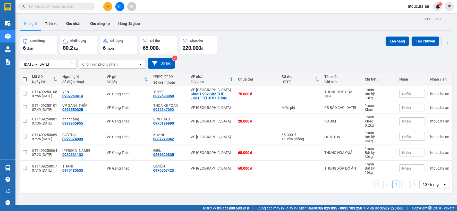
click at [24, 79] on span at bounding box center [25, 79] width 4 height 4
click at [25, 77] on input "checkbox" at bounding box center [25, 77] width 0 height 0
checkbox input "true"
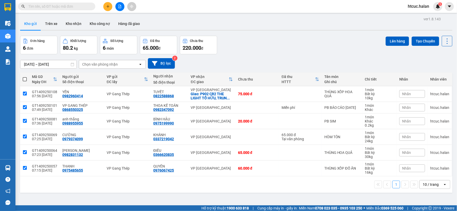
checkbox input "true"
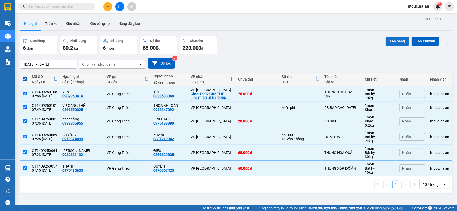
click at [391, 42] on button "Lên hàng" at bounding box center [396, 41] width 23 height 9
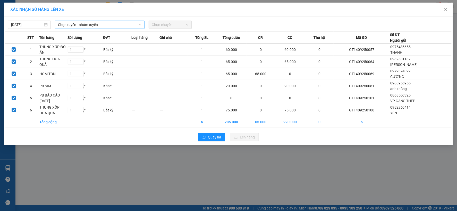
click at [82, 25] on span "Chọn tuyến - nhóm tuyến" at bounding box center [99, 25] width 83 height 8
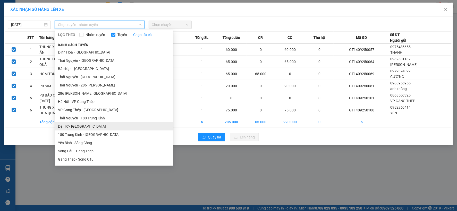
scroll to position [86, 0]
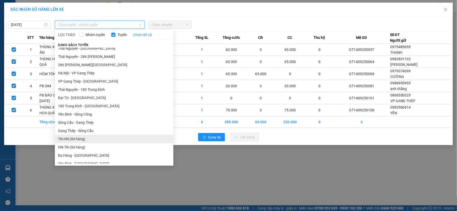
click at [65, 138] on li "TN-HN (Xe hàng)" at bounding box center [114, 139] width 118 height 8
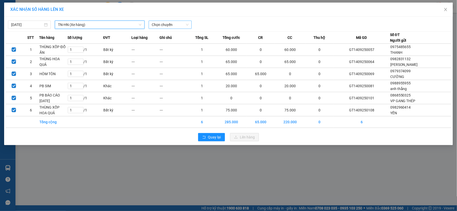
click at [188, 26] on span "Chọn chuyến" at bounding box center [170, 25] width 37 height 8
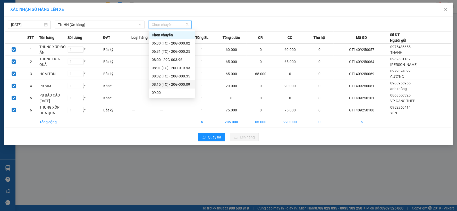
click at [184, 85] on div "08:15 (TC) - 20G-000.09" at bounding box center [172, 85] width 40 height 6
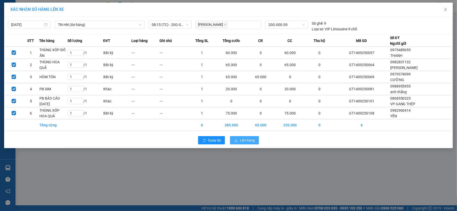
click at [253, 143] on span "Lên hàng" at bounding box center [247, 141] width 15 height 6
click at [242, 142] on span "Lên hàng" at bounding box center [247, 141] width 15 height 6
